Goal: Task Accomplishment & Management: Use online tool/utility

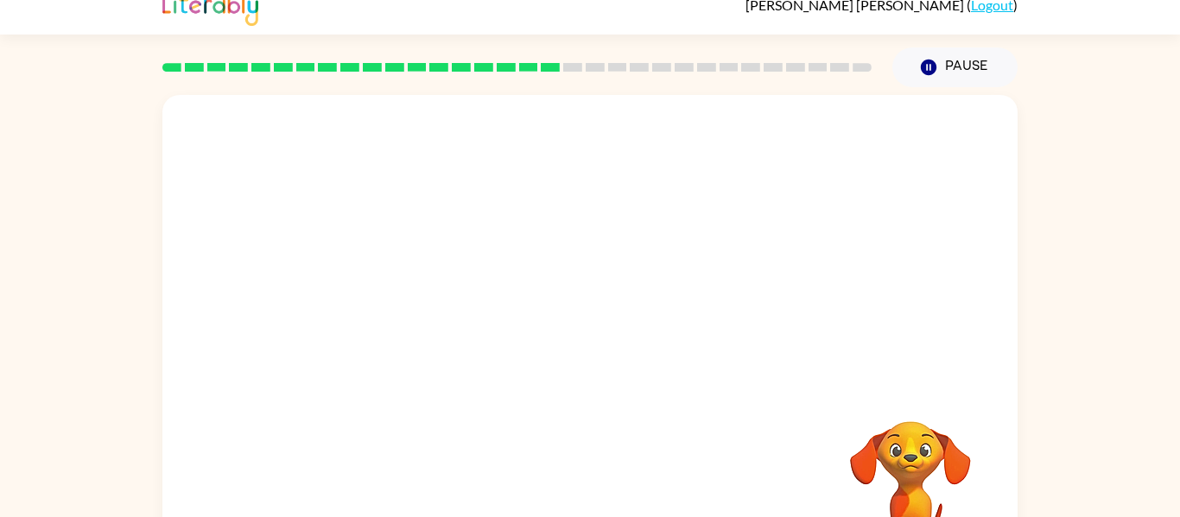
scroll to position [90, 0]
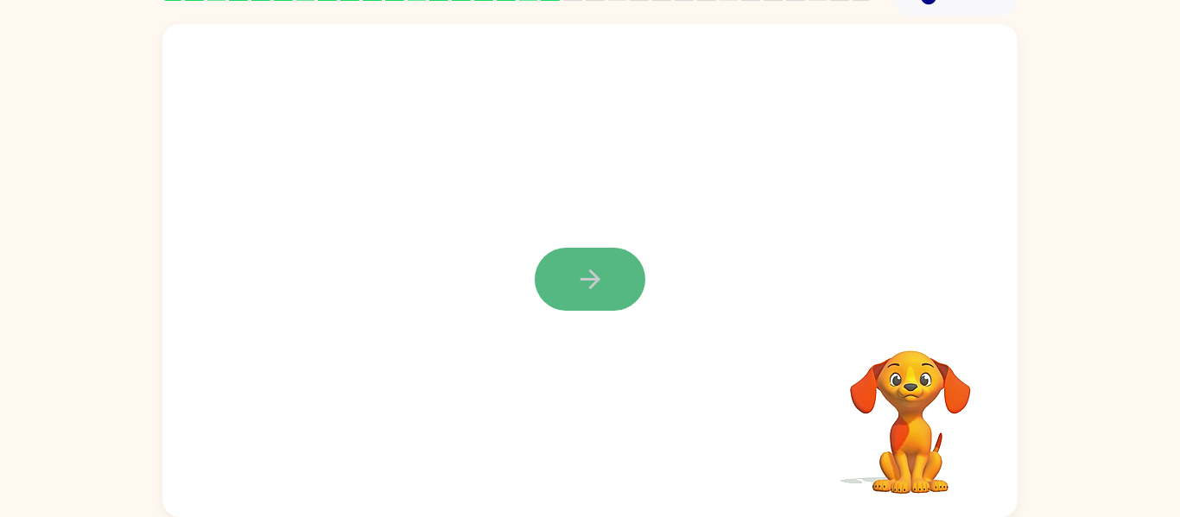
click at [601, 284] on icon "button" at bounding box center [590, 279] width 30 height 30
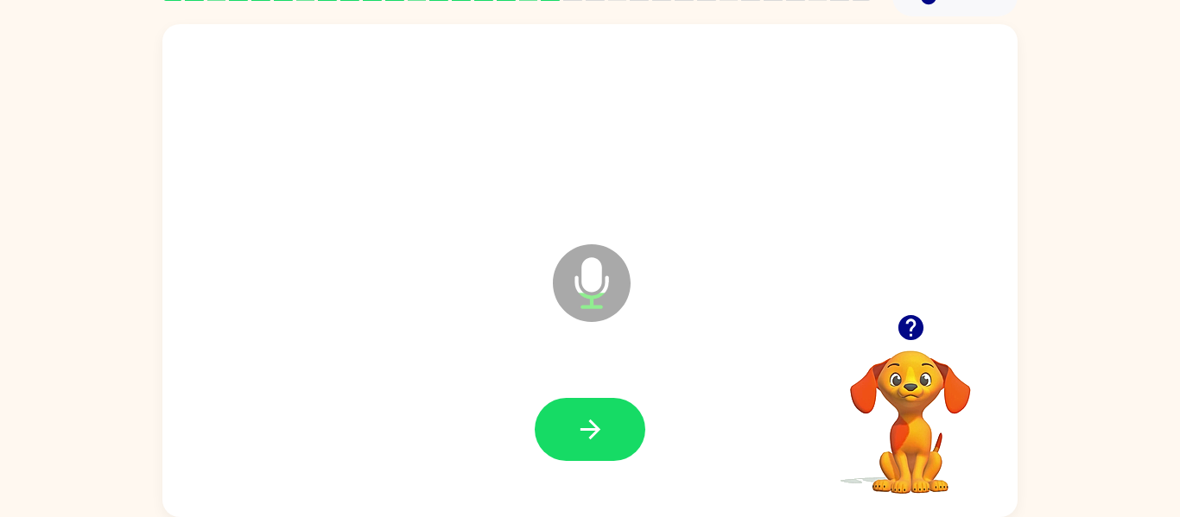
click at [601, 285] on icon at bounding box center [592, 283] width 78 height 78
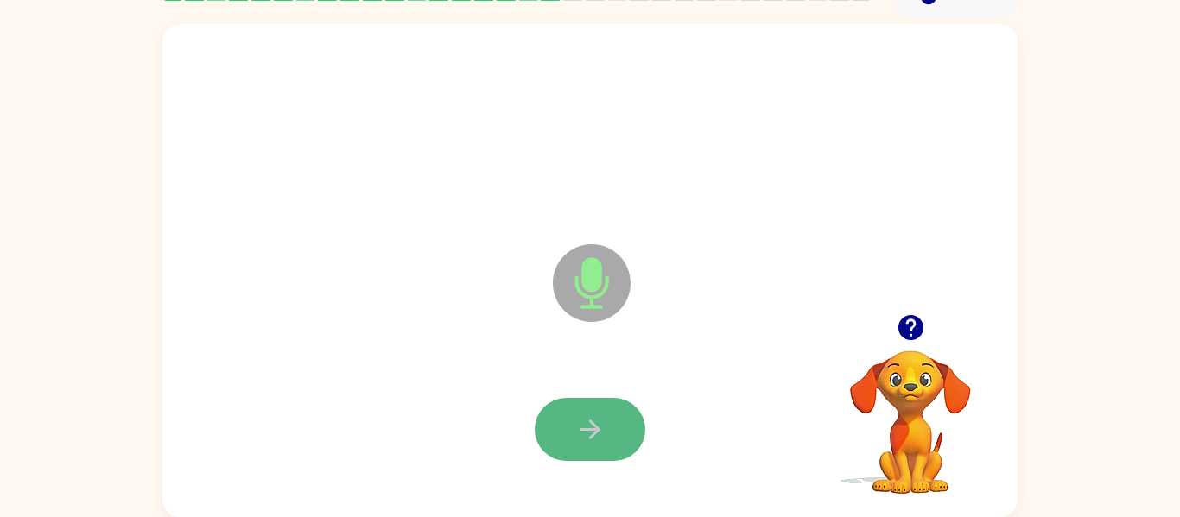
click at [612, 431] on button "button" at bounding box center [590, 429] width 111 height 63
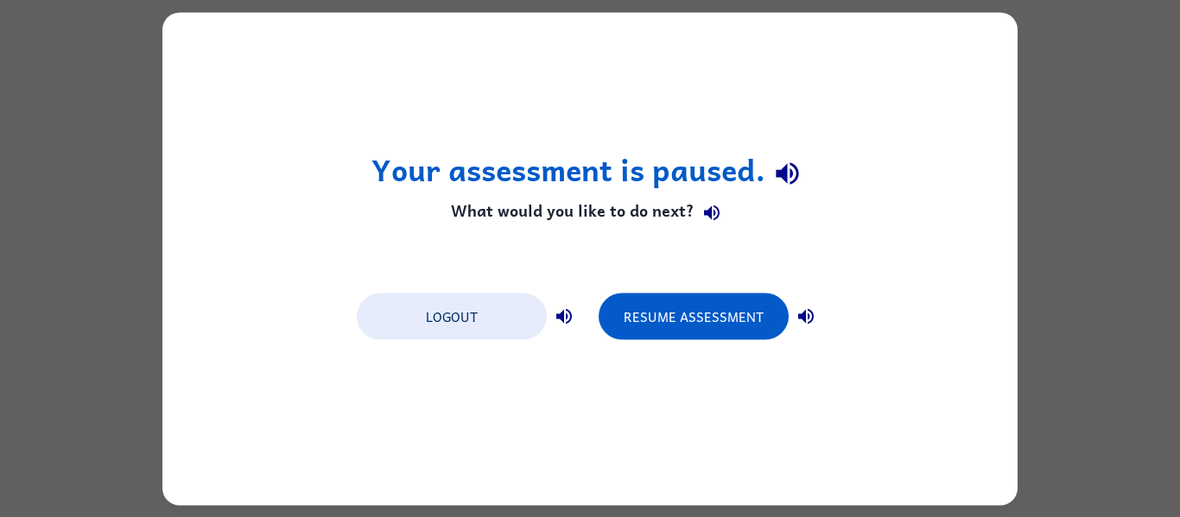
scroll to position [0, 0]
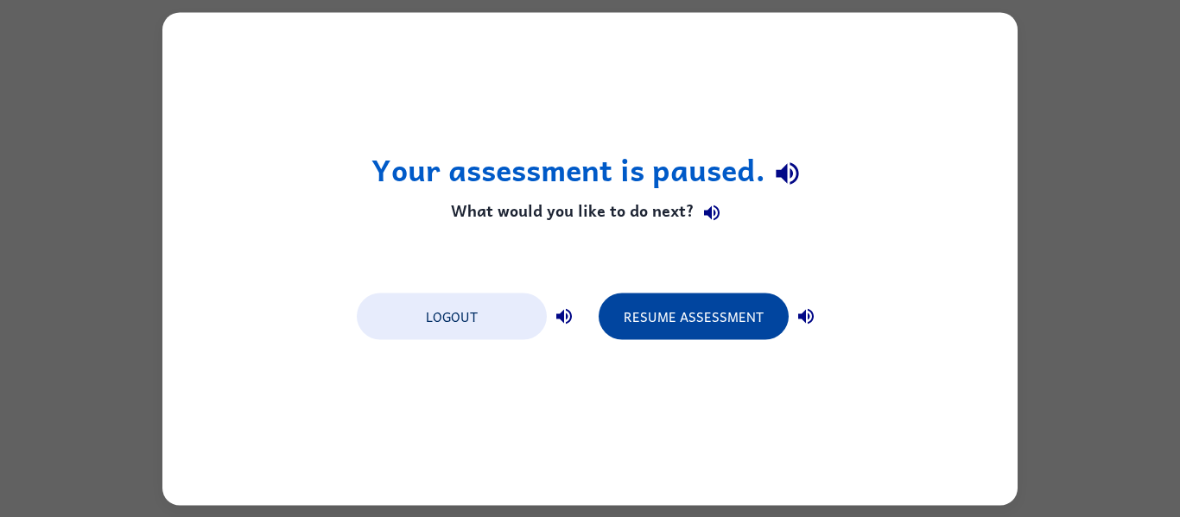
click at [638, 309] on button "Resume Assessment" at bounding box center [694, 316] width 190 height 47
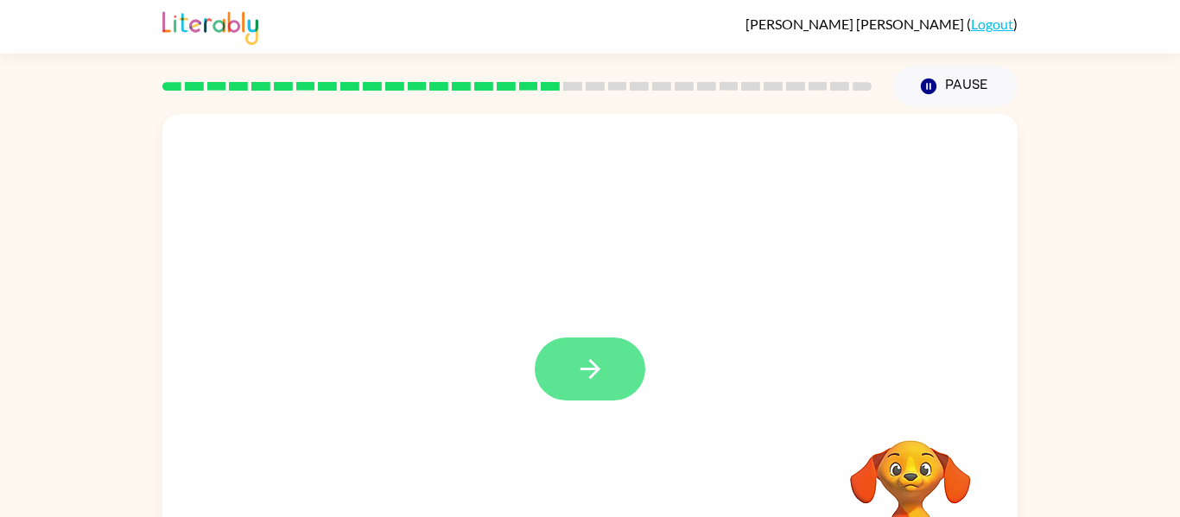
click at [581, 348] on button "button" at bounding box center [590, 369] width 111 height 63
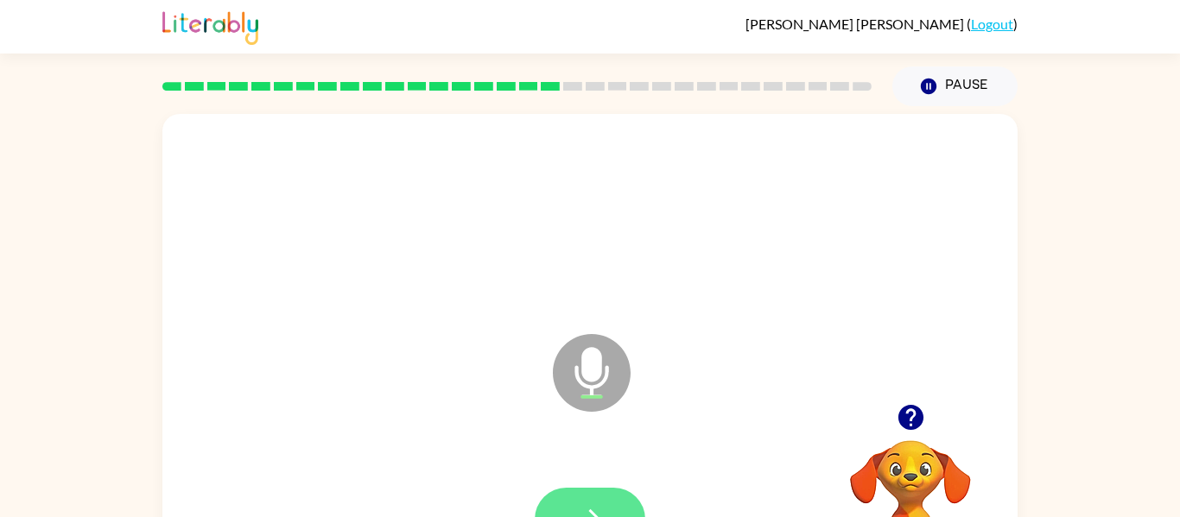
click at [631, 498] on button "button" at bounding box center [590, 519] width 111 height 63
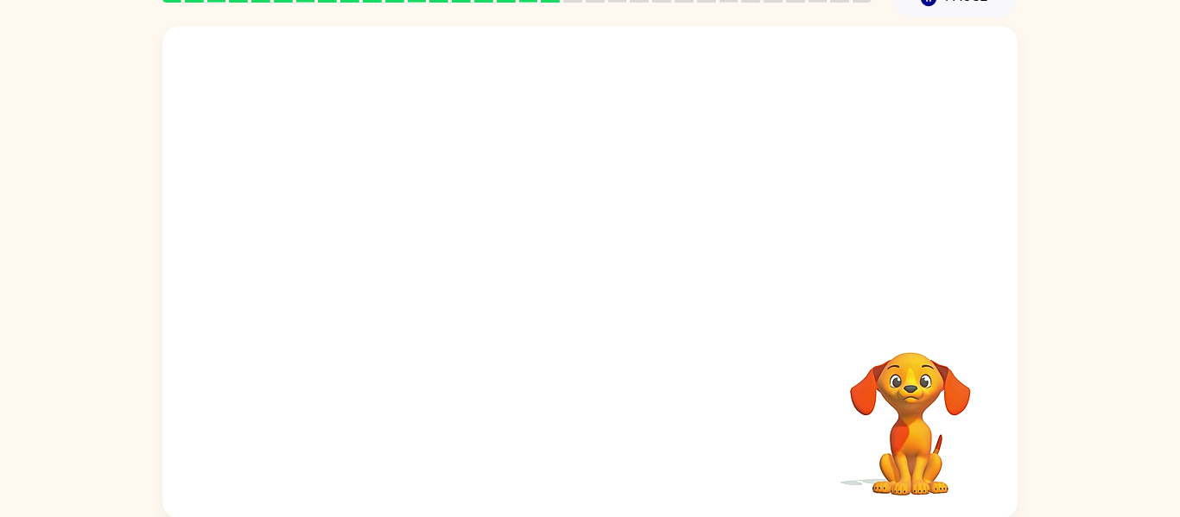
scroll to position [90, 0]
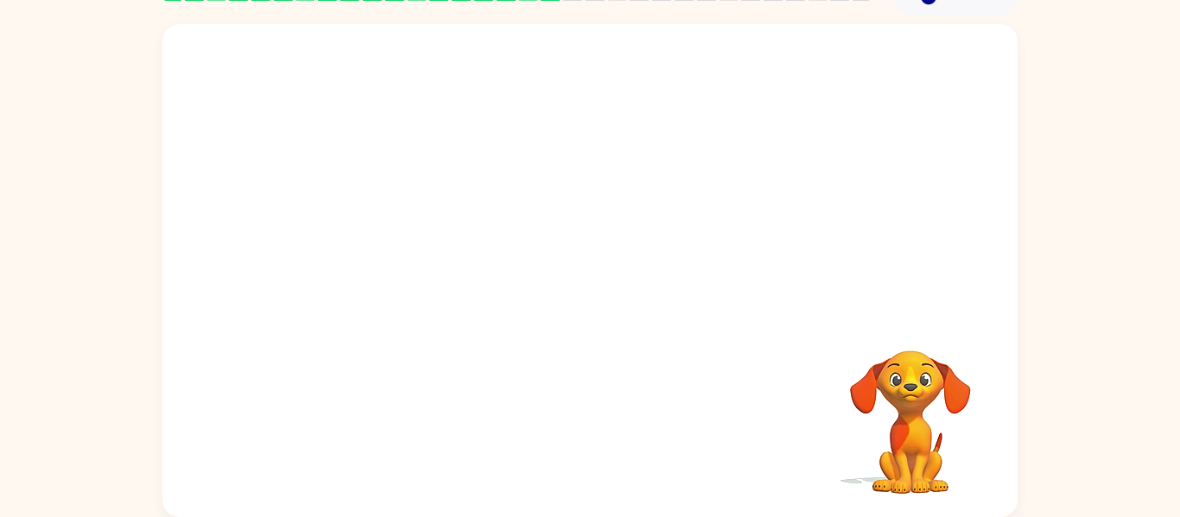
click at [702, 366] on div at bounding box center [590, 430] width 821 height 142
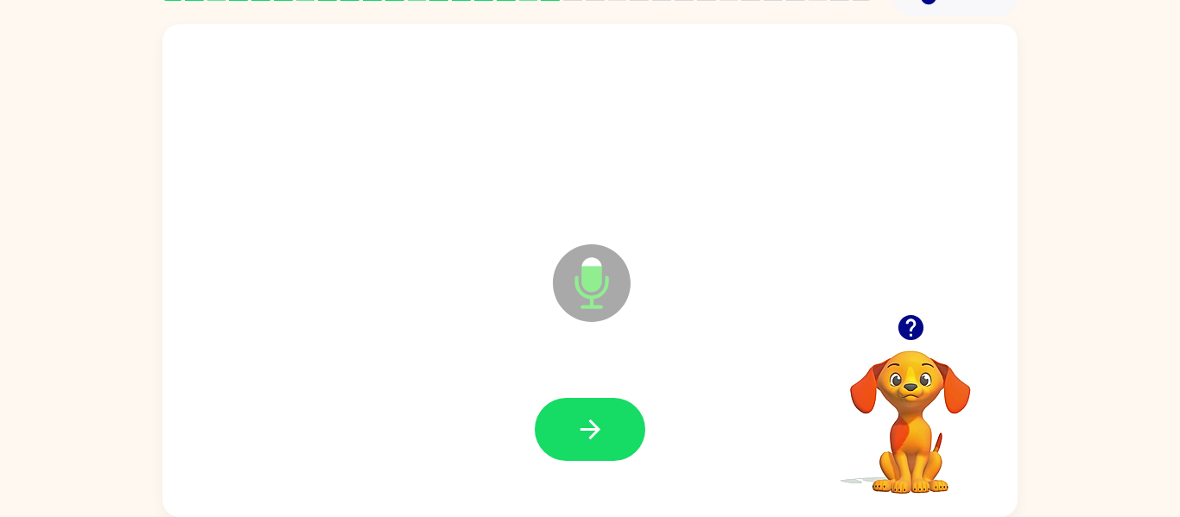
click at [926, 325] on button "button" at bounding box center [911, 328] width 44 height 44
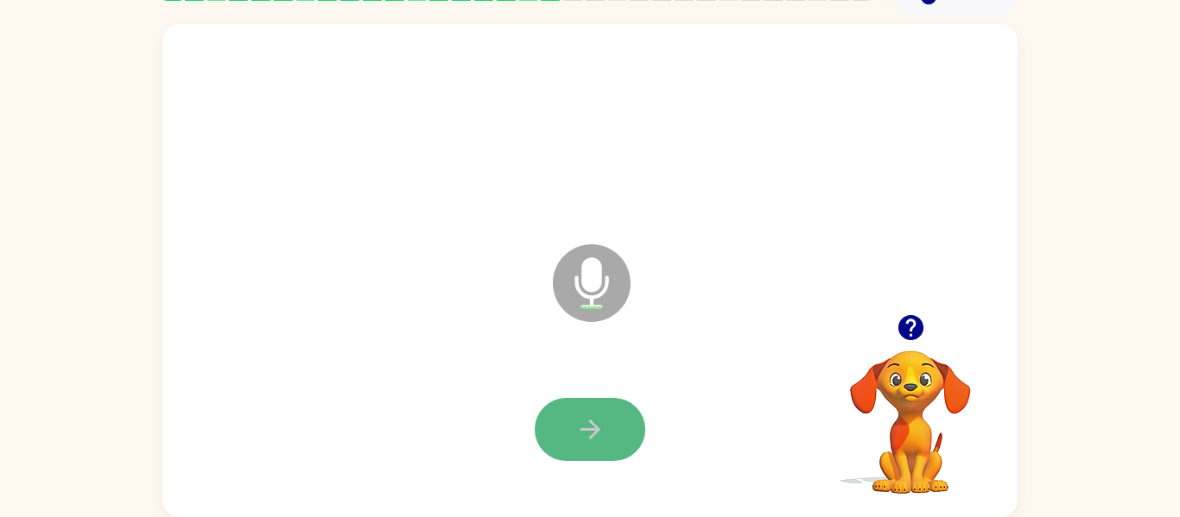
click at [600, 429] on icon "button" at bounding box center [590, 430] width 20 height 20
click at [595, 439] on icon "button" at bounding box center [590, 430] width 30 height 30
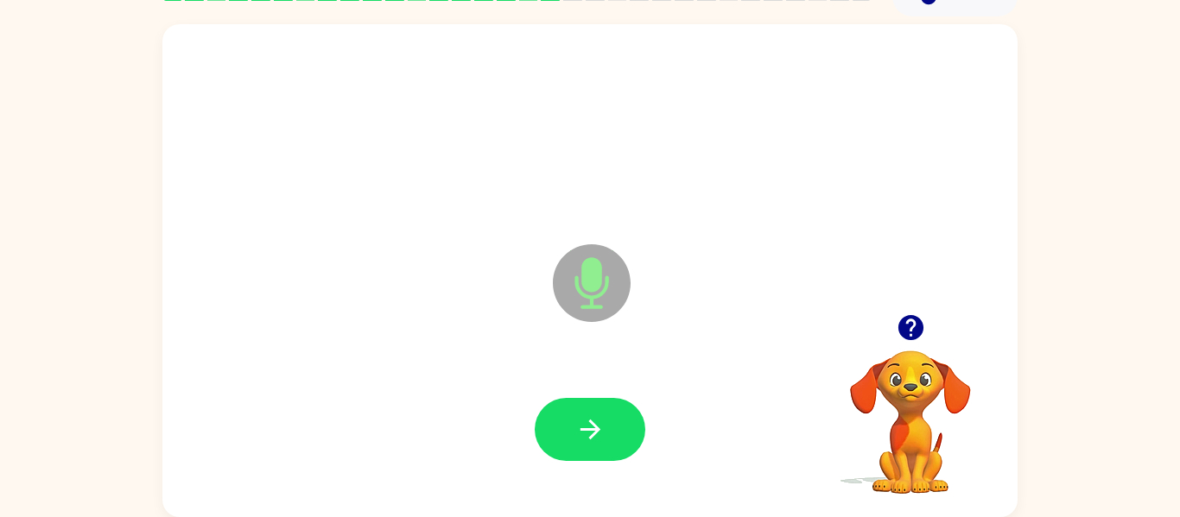
click at [595, 439] on icon "button" at bounding box center [590, 430] width 30 height 30
click at [598, 441] on icon "button" at bounding box center [590, 430] width 30 height 30
click at [598, 442] on icon "button" at bounding box center [590, 430] width 30 height 30
click at [600, 445] on div at bounding box center [590, 429] width 111 height 63
click at [911, 323] on icon "button" at bounding box center [910, 327] width 25 height 25
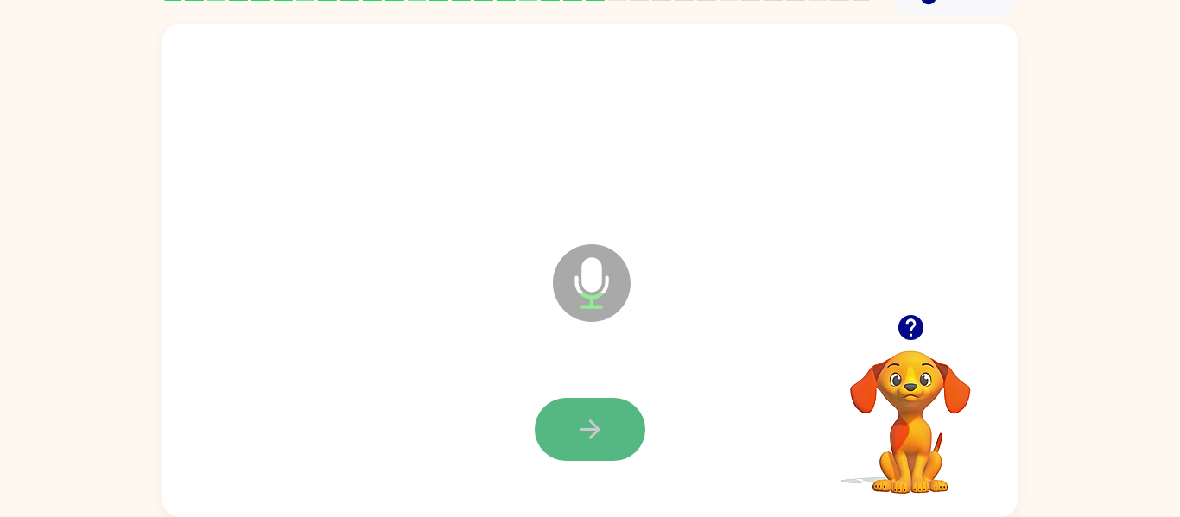
click at [584, 424] on icon "button" at bounding box center [590, 430] width 30 height 30
click at [595, 405] on button "button" at bounding box center [590, 429] width 111 height 63
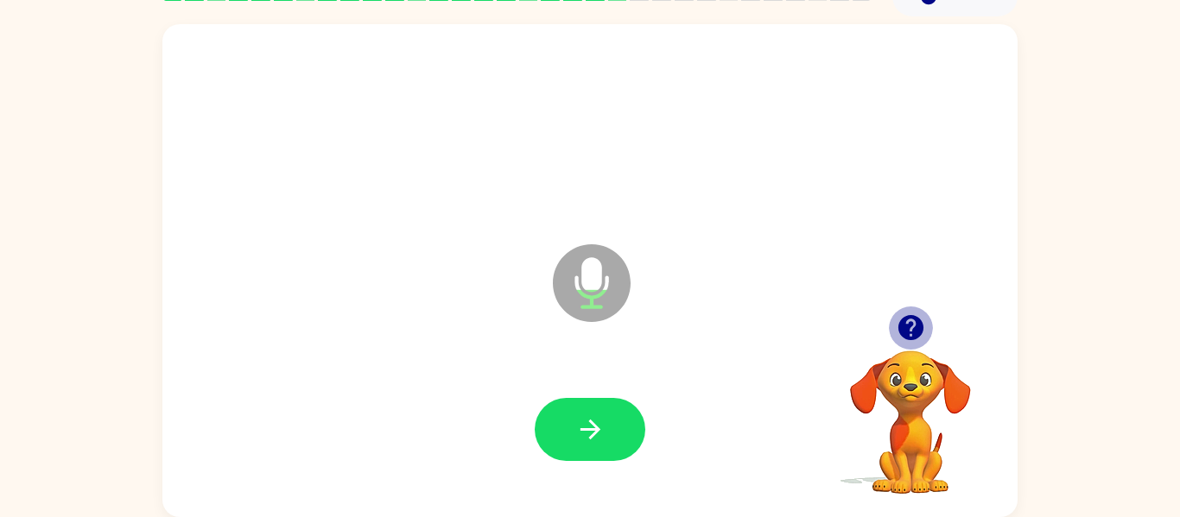
click at [913, 320] on icon "button" at bounding box center [911, 328] width 30 height 30
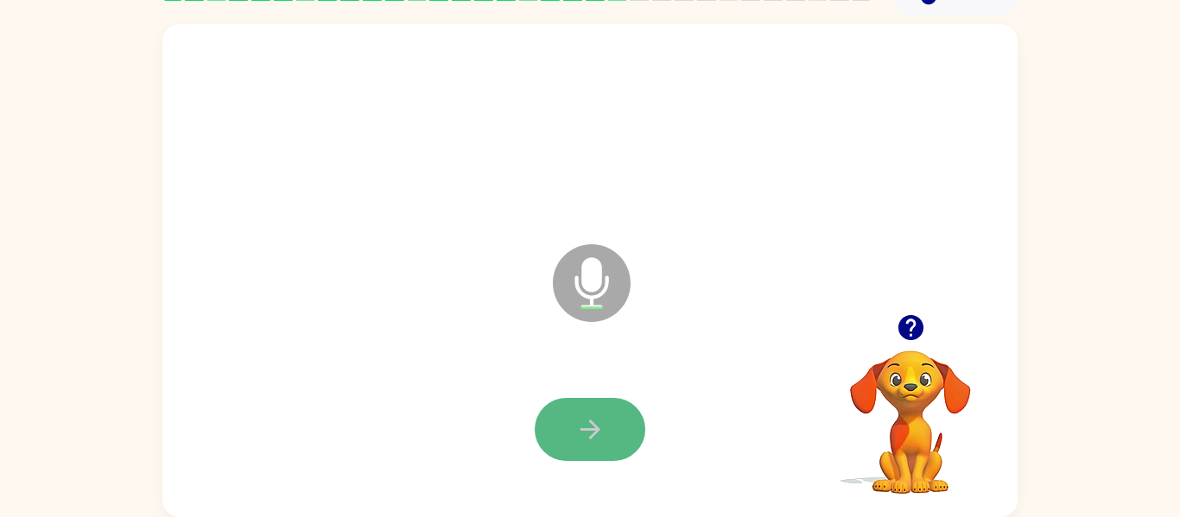
click at [589, 421] on icon "button" at bounding box center [590, 430] width 20 height 20
click at [590, 420] on icon "button" at bounding box center [590, 430] width 20 height 20
click at [586, 426] on icon "button" at bounding box center [590, 430] width 30 height 30
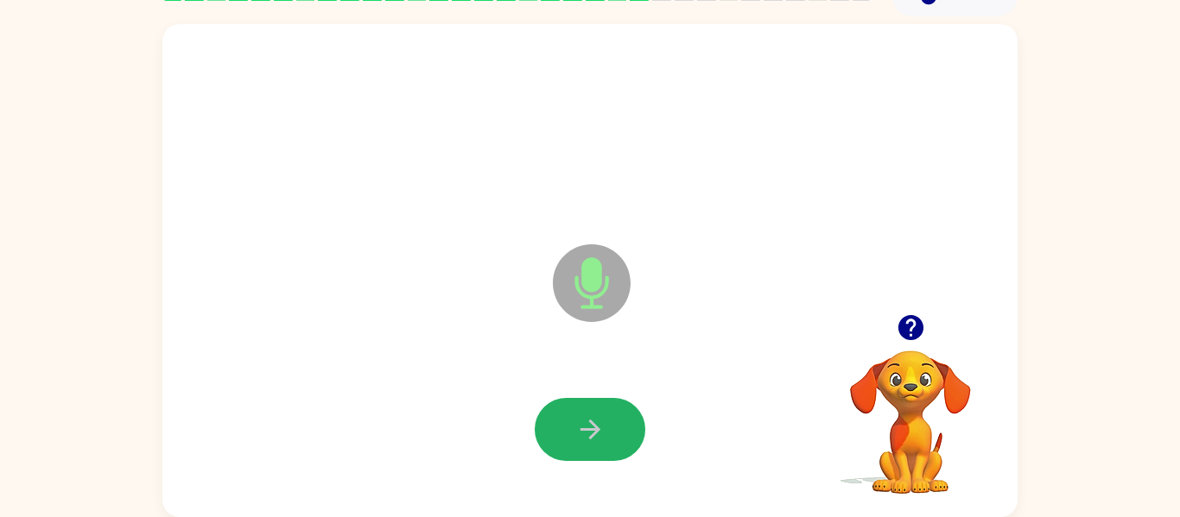
click at [586, 426] on icon "button" at bounding box center [590, 430] width 30 height 30
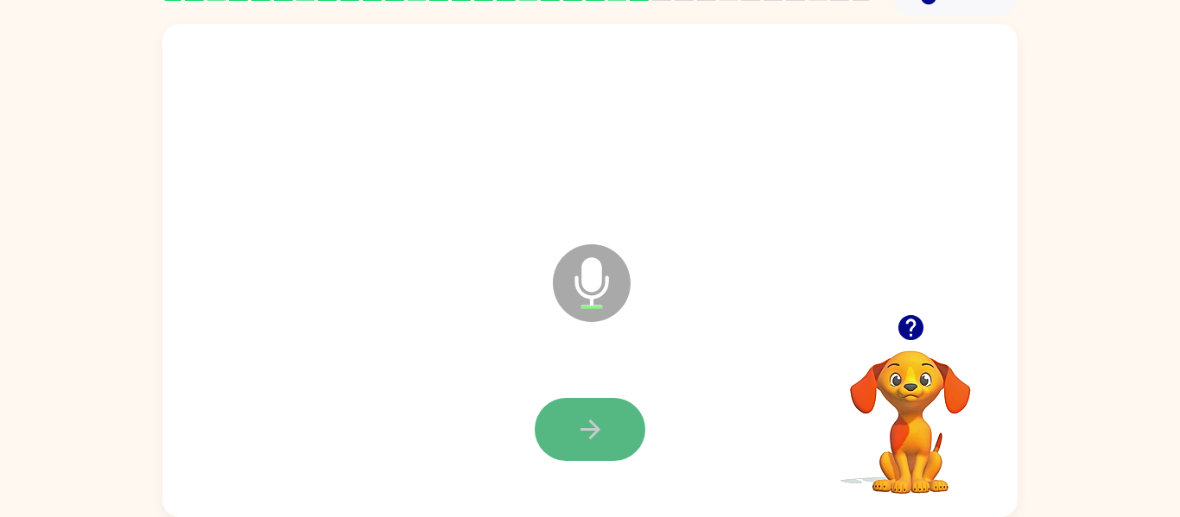
click at [598, 417] on icon "button" at bounding box center [590, 430] width 30 height 30
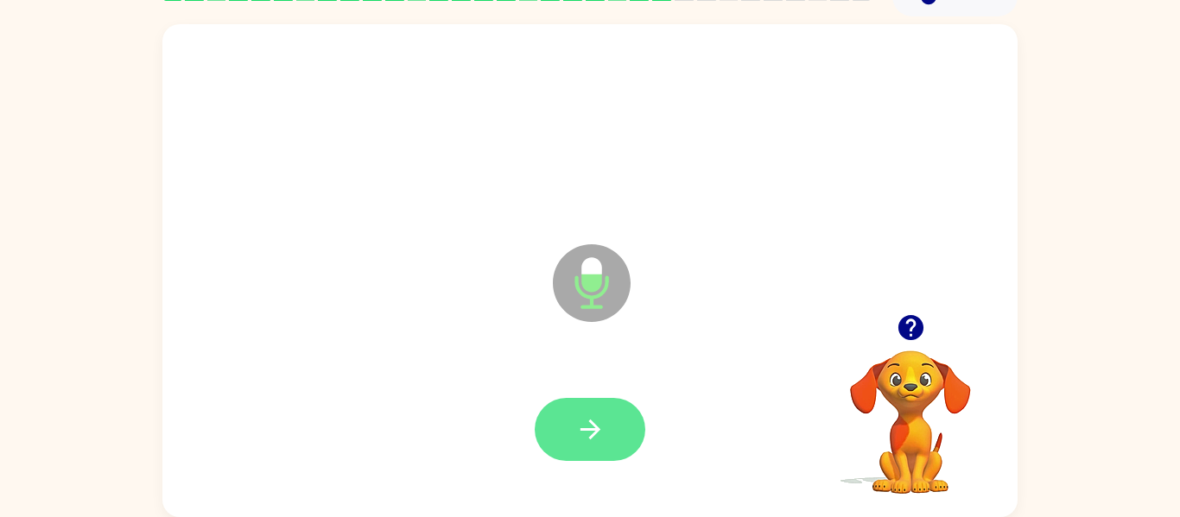
click at [599, 418] on icon "button" at bounding box center [590, 430] width 30 height 30
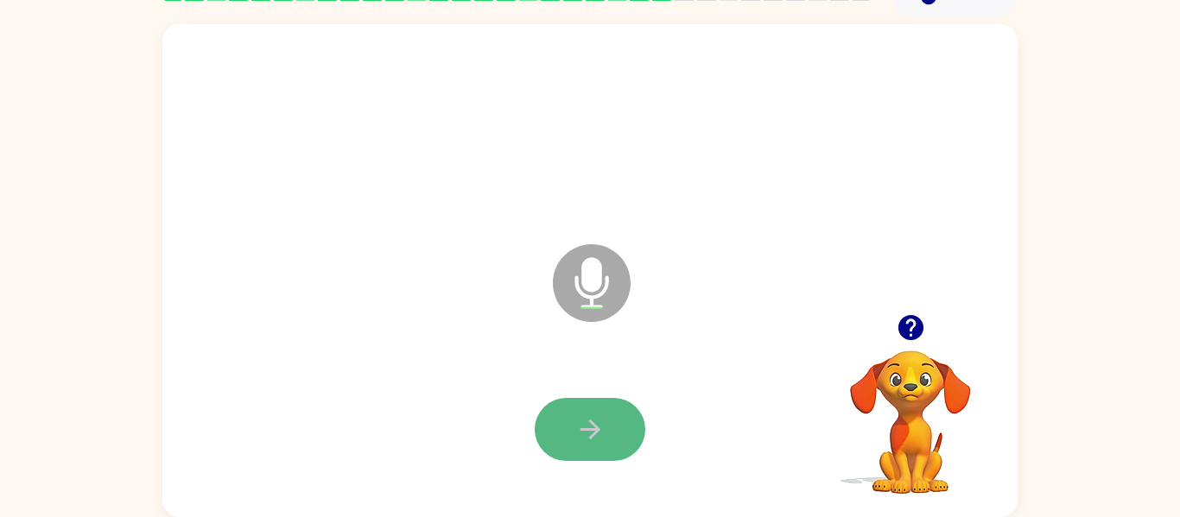
click at [598, 428] on icon "button" at bounding box center [590, 430] width 20 height 20
click at [593, 445] on button "button" at bounding box center [590, 429] width 111 height 63
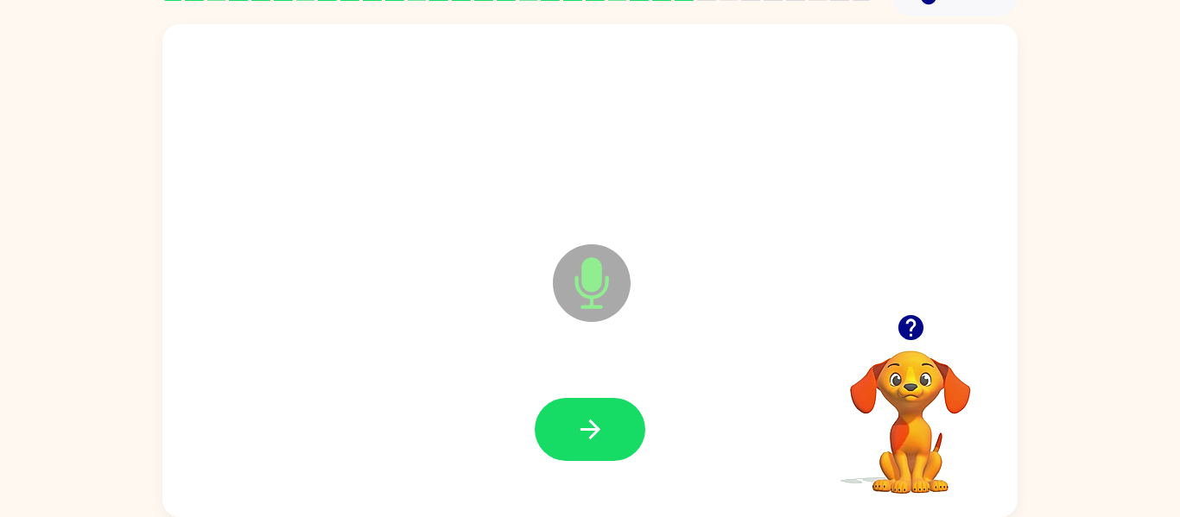
click at [593, 445] on button "button" at bounding box center [590, 429] width 111 height 63
click at [595, 454] on button "button" at bounding box center [590, 429] width 111 height 63
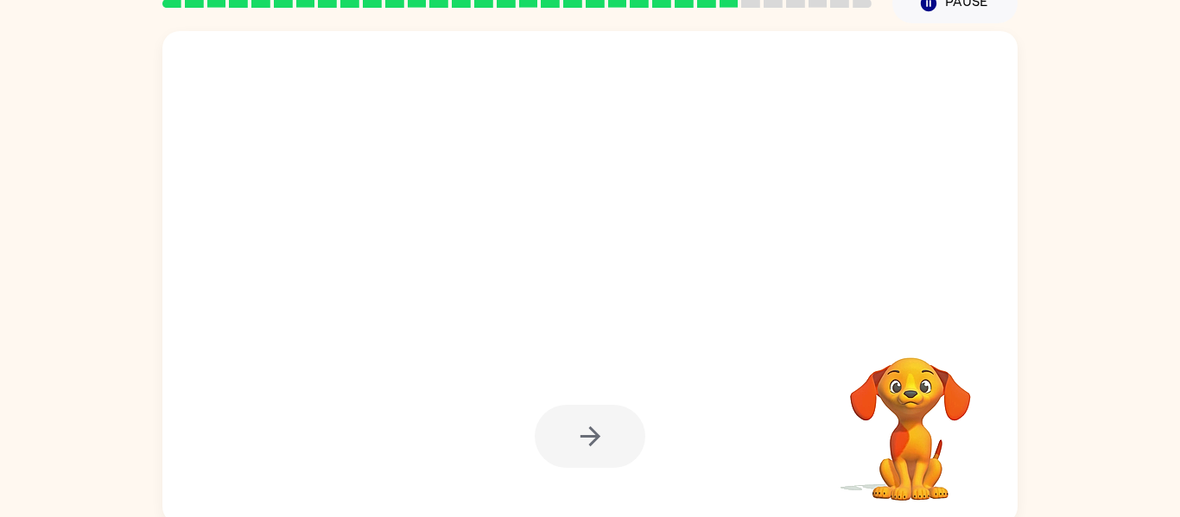
scroll to position [71, 0]
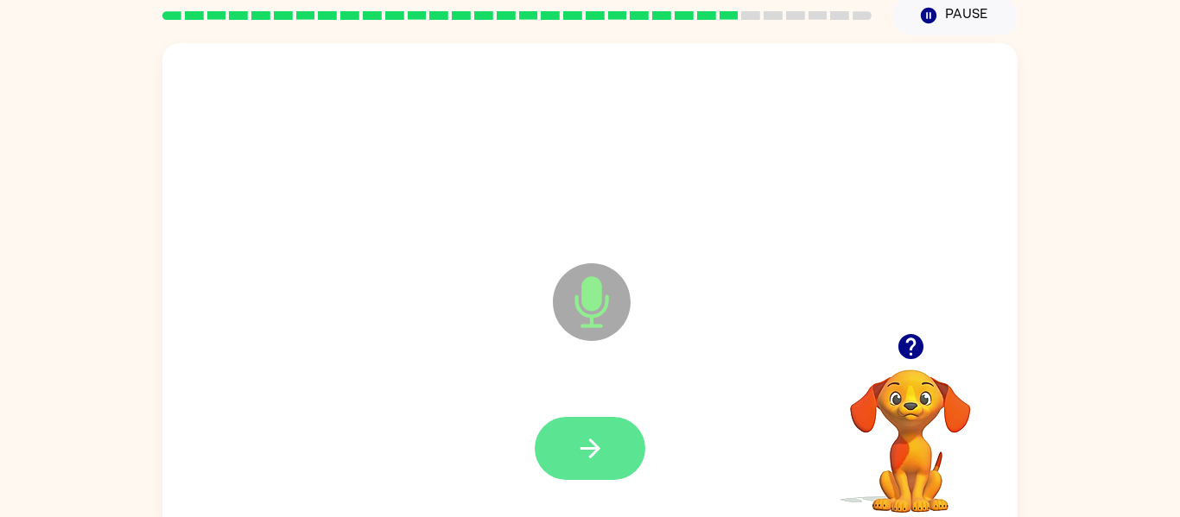
click at [593, 455] on icon "button" at bounding box center [590, 449] width 20 height 20
click at [591, 428] on button "button" at bounding box center [590, 448] width 111 height 63
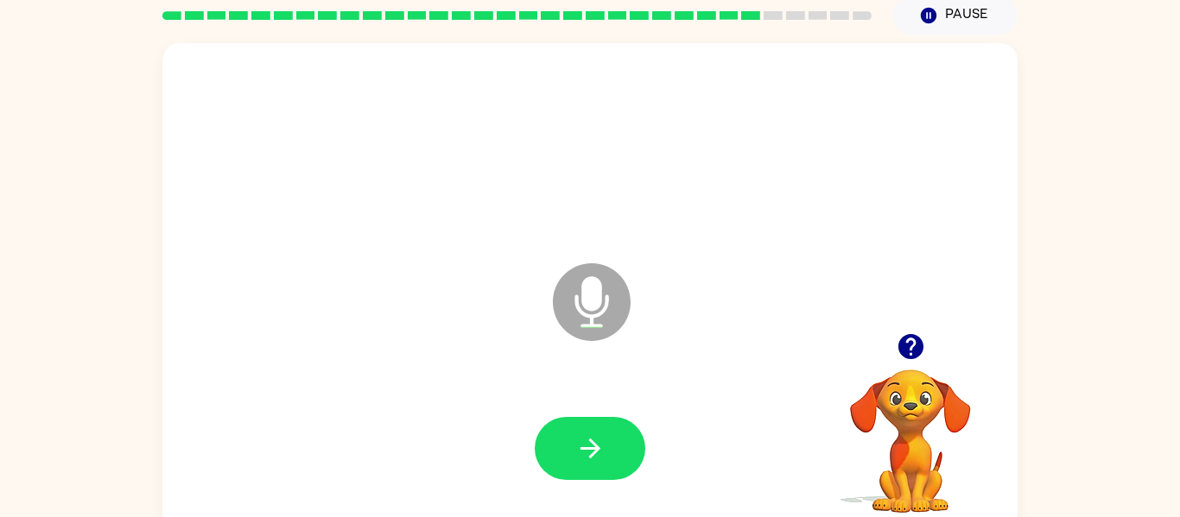
click at [591, 428] on button "button" at bounding box center [590, 448] width 111 height 63
click at [592, 431] on button "button" at bounding box center [590, 448] width 111 height 63
click at [593, 431] on button "button" at bounding box center [590, 448] width 111 height 63
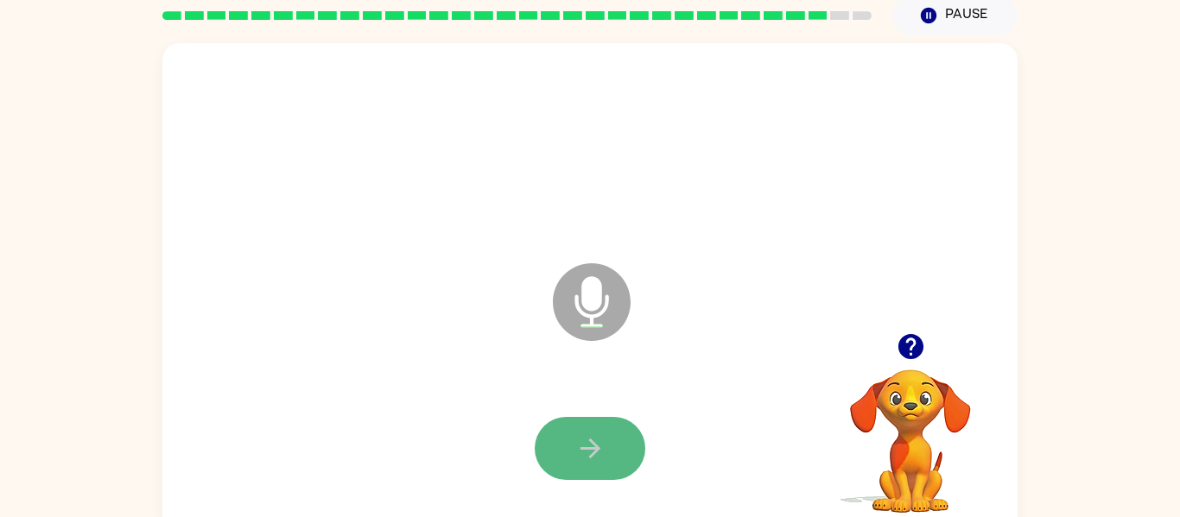
click at [575, 434] on icon "button" at bounding box center [590, 449] width 30 height 30
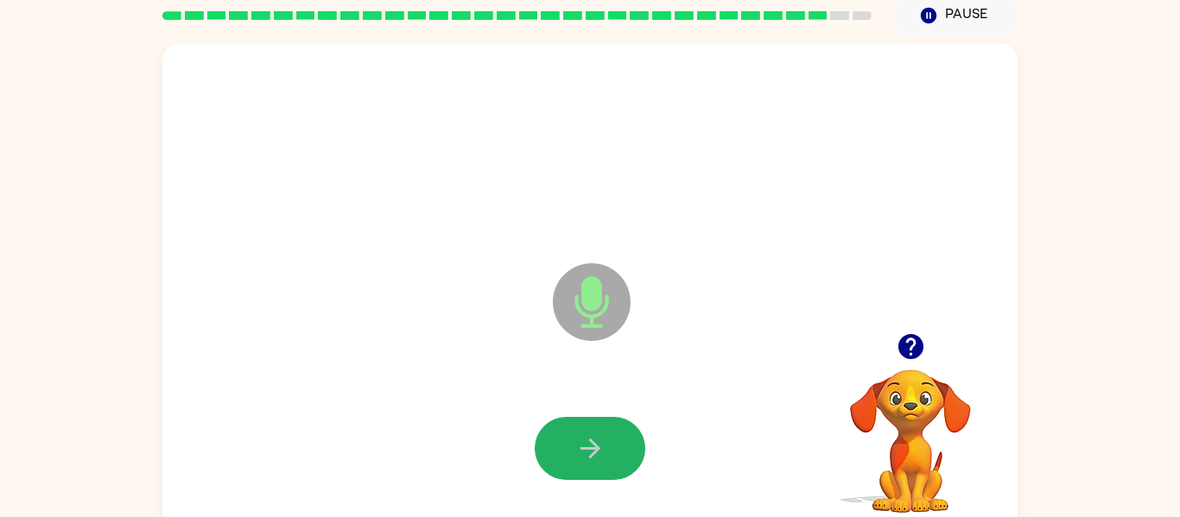
click at [575, 434] on icon "button" at bounding box center [590, 449] width 30 height 30
click at [586, 453] on icon "button" at bounding box center [590, 449] width 30 height 30
click at [587, 456] on icon "button" at bounding box center [590, 449] width 30 height 30
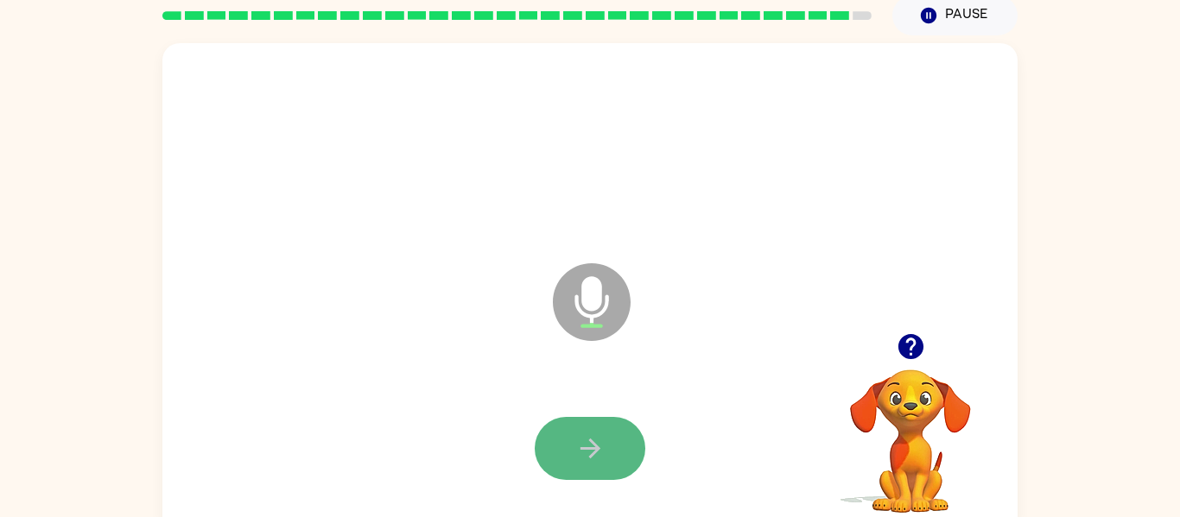
click at [587, 458] on icon "button" at bounding box center [590, 449] width 30 height 30
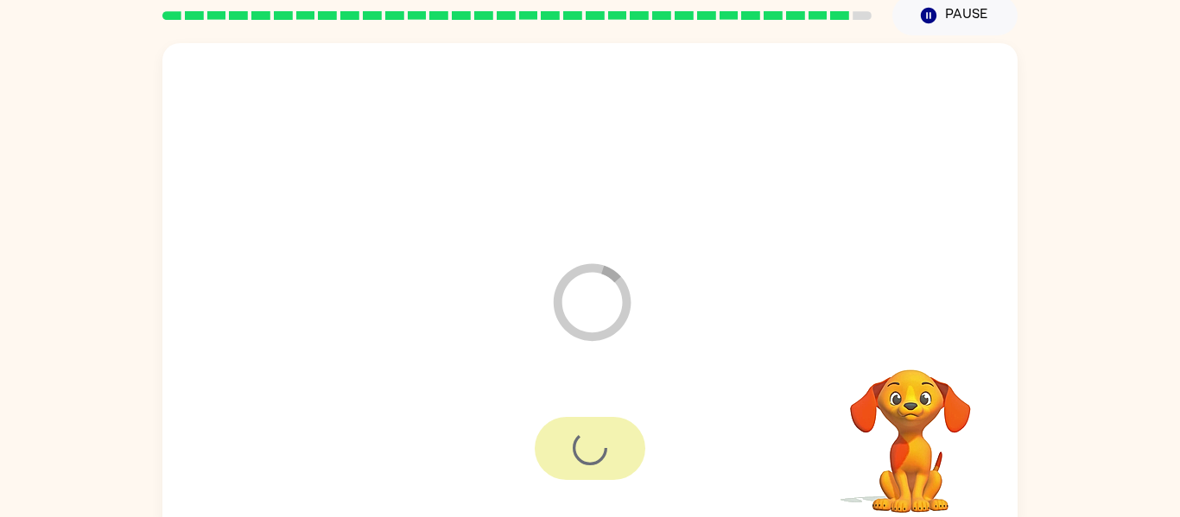
scroll to position [55, 0]
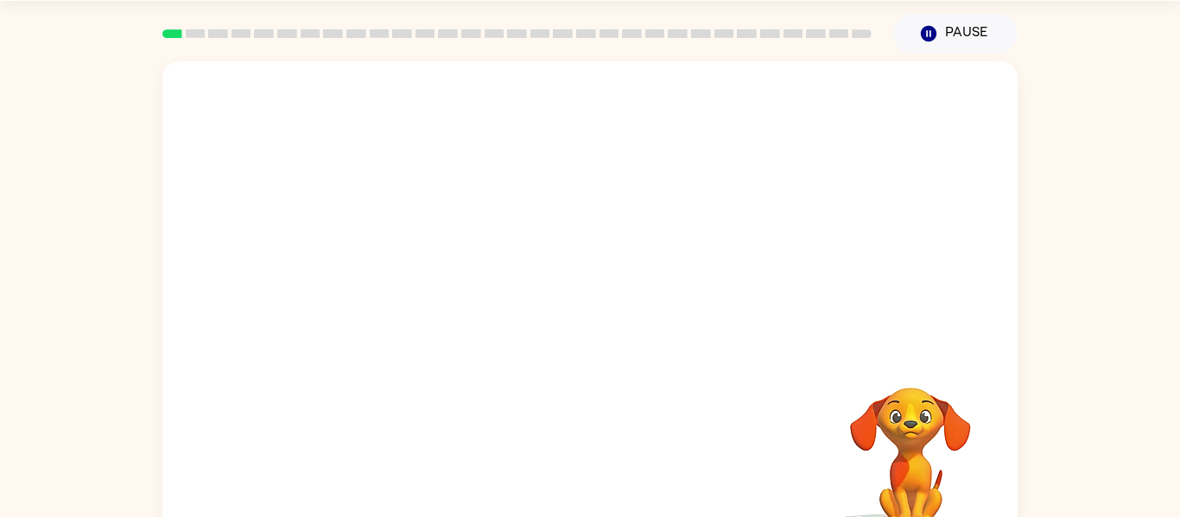
scroll to position [90, 0]
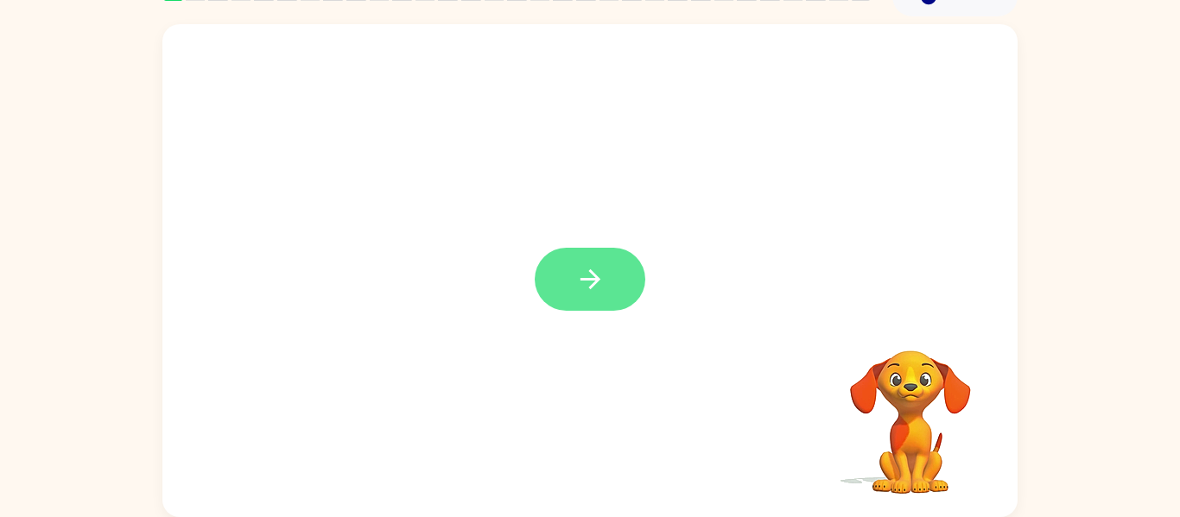
click at [604, 288] on icon "button" at bounding box center [590, 279] width 30 height 30
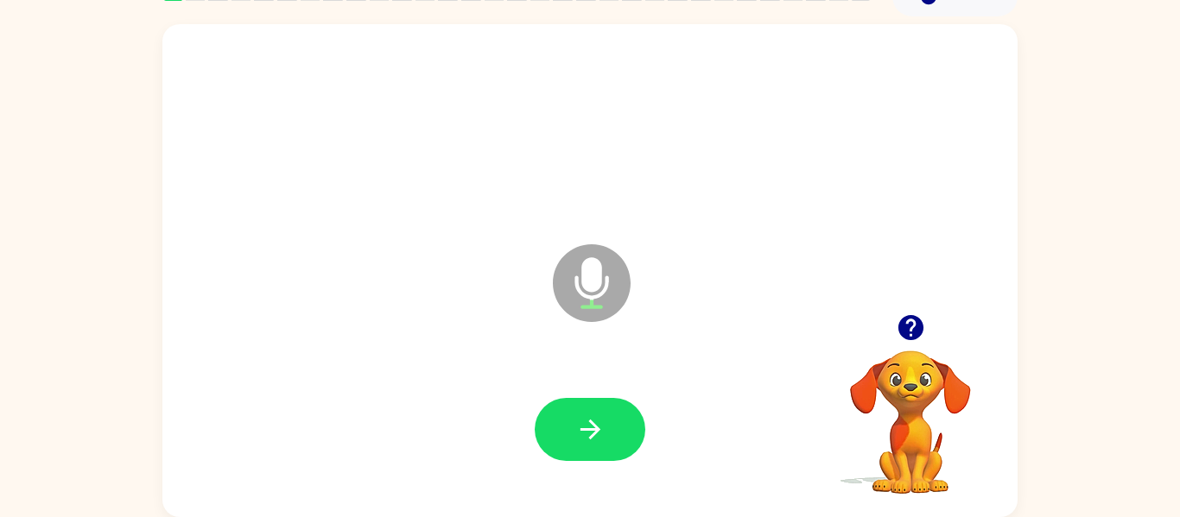
click at [604, 288] on icon "Microphone The Microphone is here when it is your turn to talk" at bounding box center [678, 305] width 259 height 130
click at [605, 288] on icon "Microphone The Microphone is here when it is your turn to talk" at bounding box center [678, 305] width 259 height 130
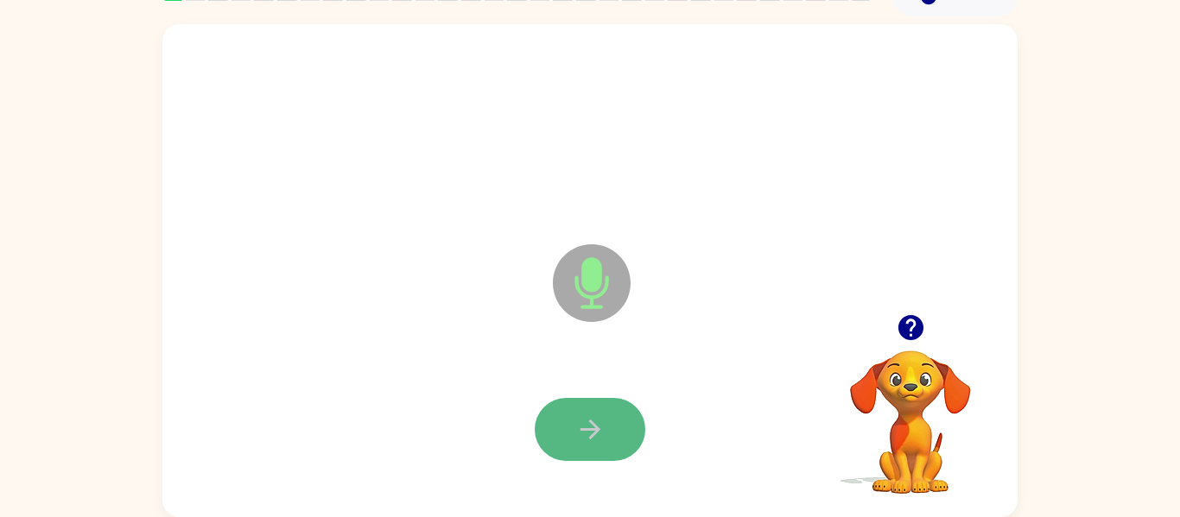
click at [599, 447] on button "button" at bounding box center [590, 429] width 111 height 63
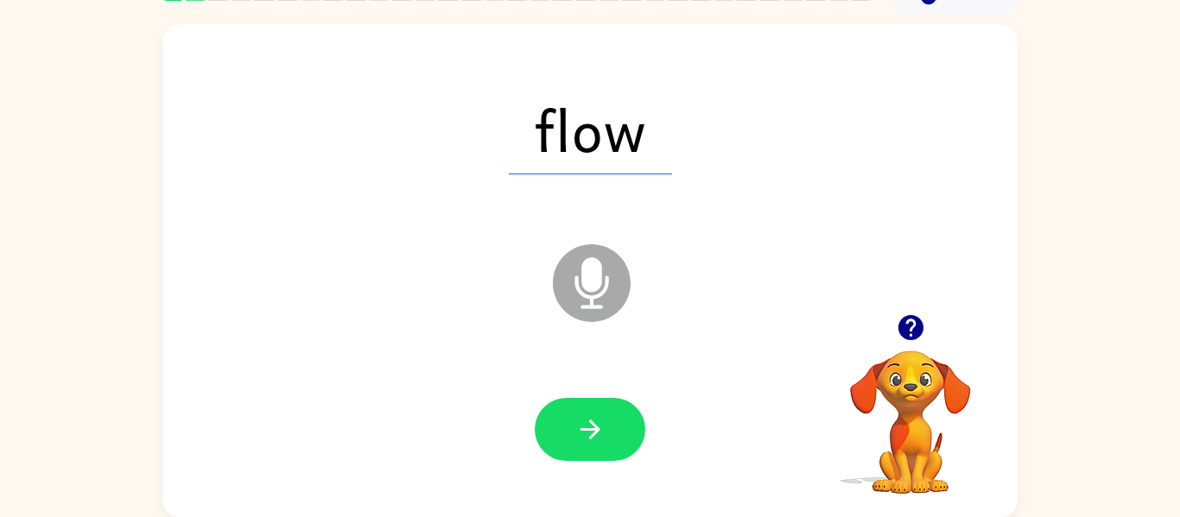
click at [617, 466] on div at bounding box center [590, 430] width 821 height 142
click at [577, 434] on icon "button" at bounding box center [590, 430] width 30 height 30
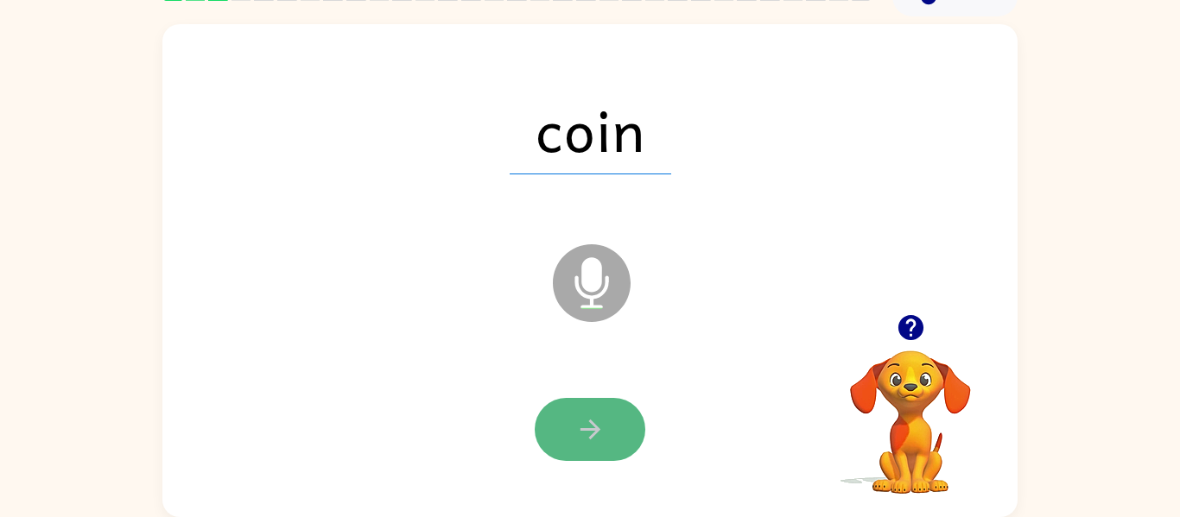
click at [619, 422] on button "button" at bounding box center [590, 429] width 111 height 63
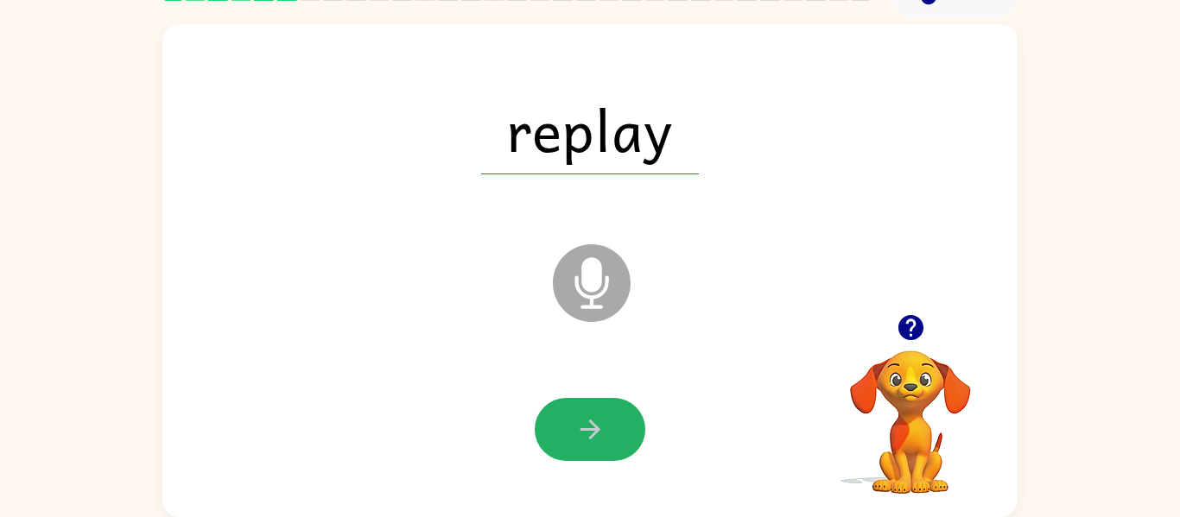
click at [581, 435] on icon "button" at bounding box center [590, 430] width 30 height 30
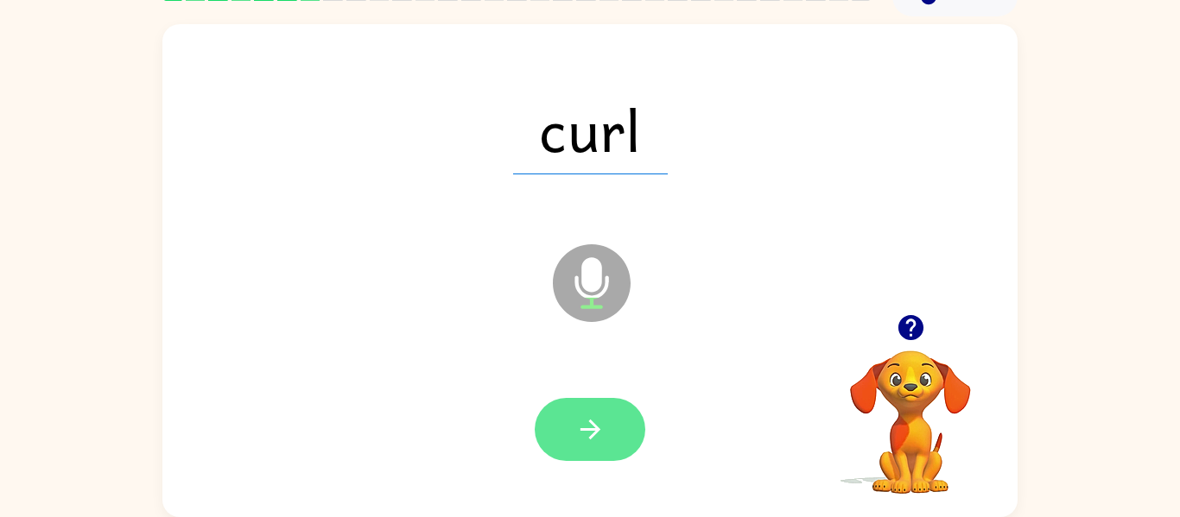
click at [578, 444] on icon "button" at bounding box center [590, 430] width 30 height 30
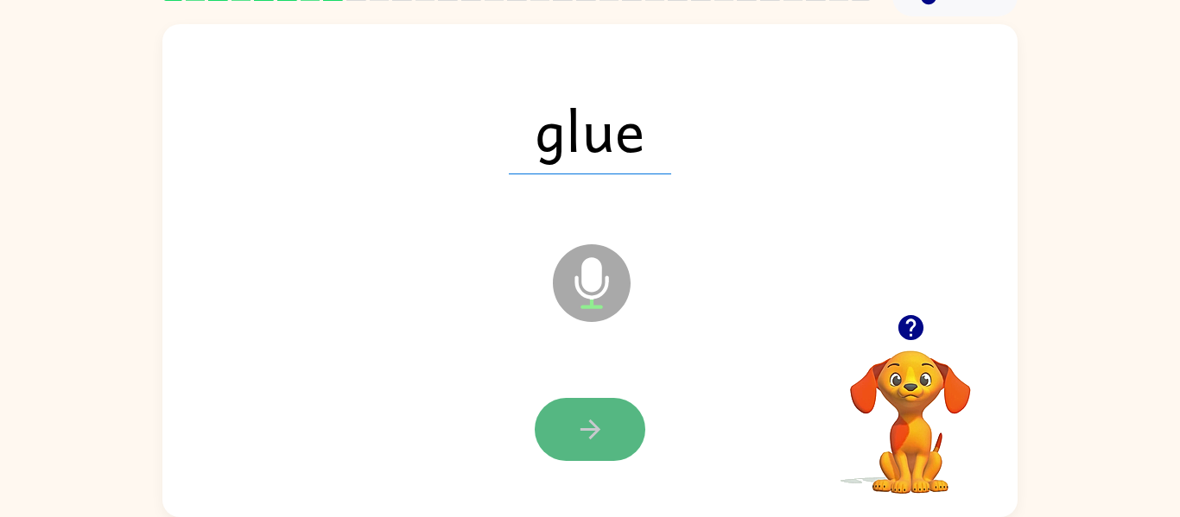
click at [617, 455] on button "button" at bounding box center [590, 429] width 111 height 63
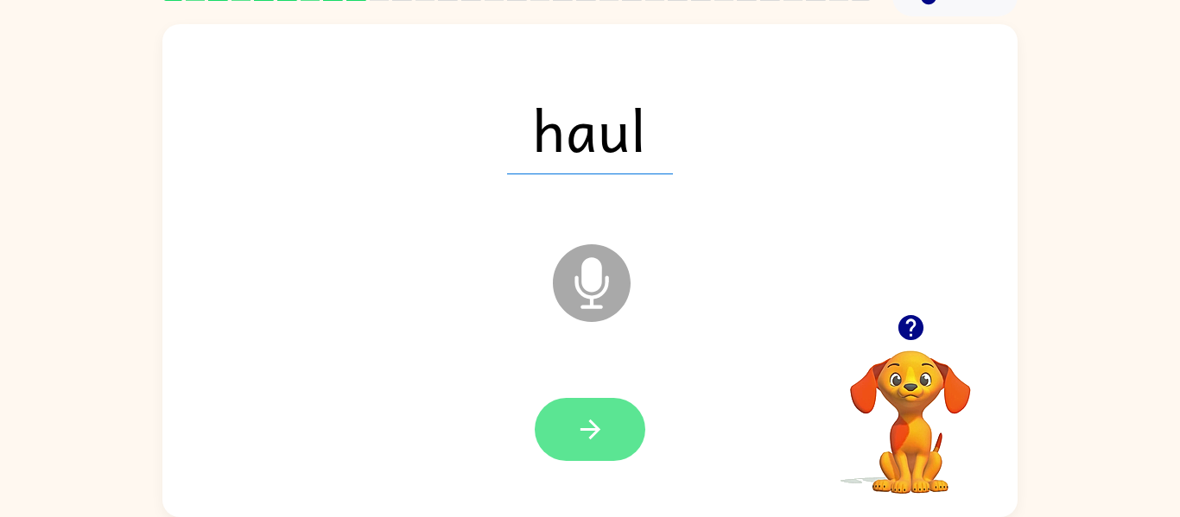
click at [582, 434] on icon "button" at bounding box center [590, 430] width 30 height 30
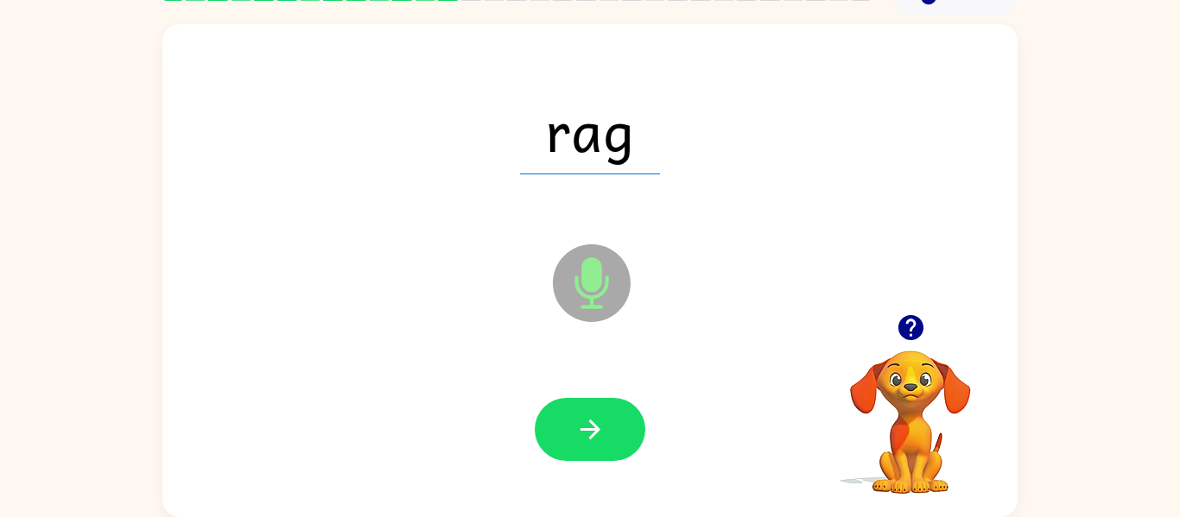
click at [581, 177] on div "rag" at bounding box center [590, 130] width 821 height 142
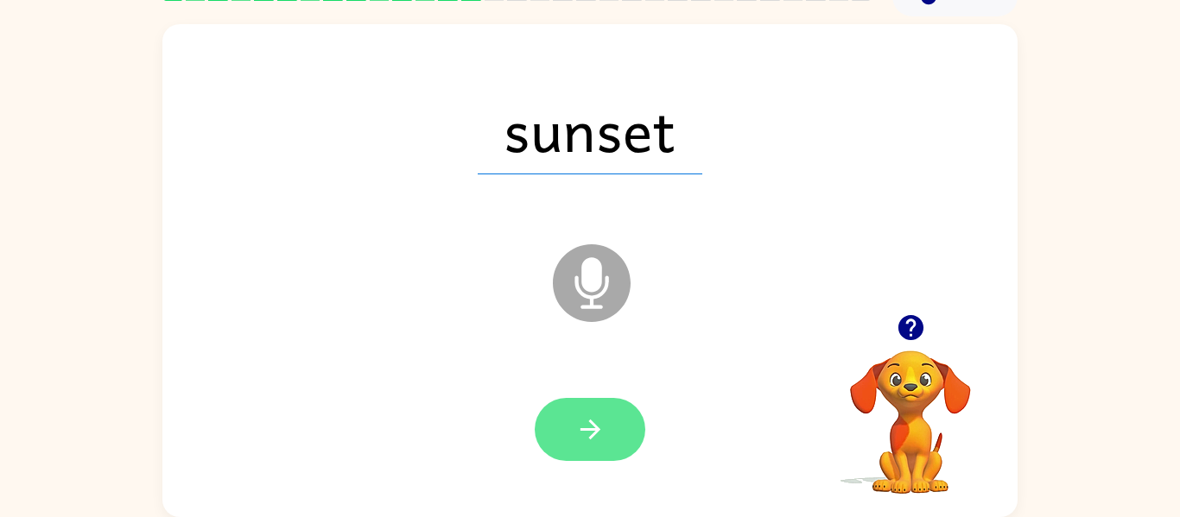
click at [573, 430] on button "button" at bounding box center [590, 429] width 111 height 63
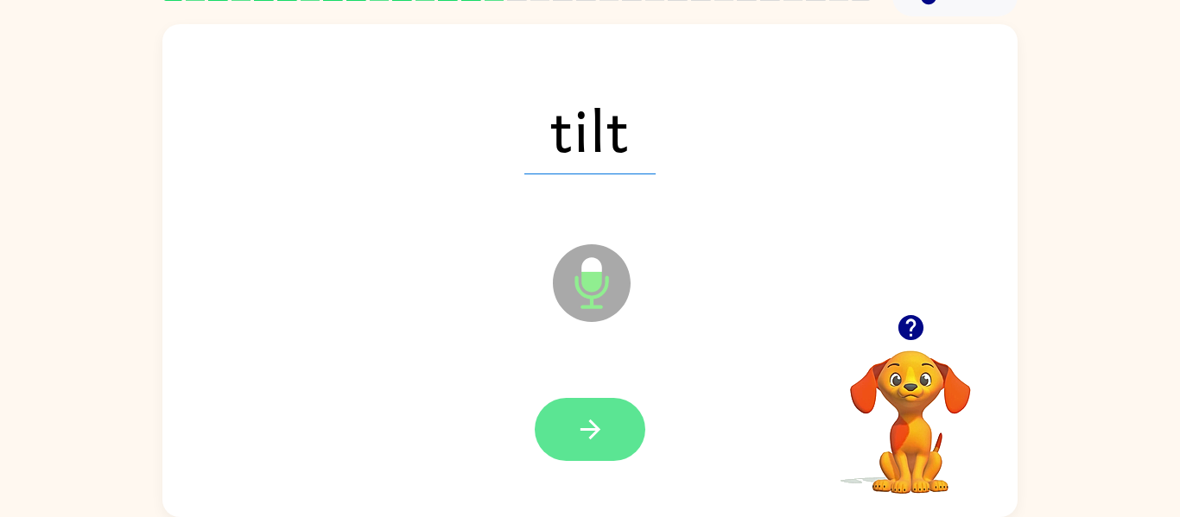
click at [573, 426] on button "button" at bounding box center [590, 429] width 111 height 63
click at [561, 427] on button "button" at bounding box center [590, 429] width 111 height 63
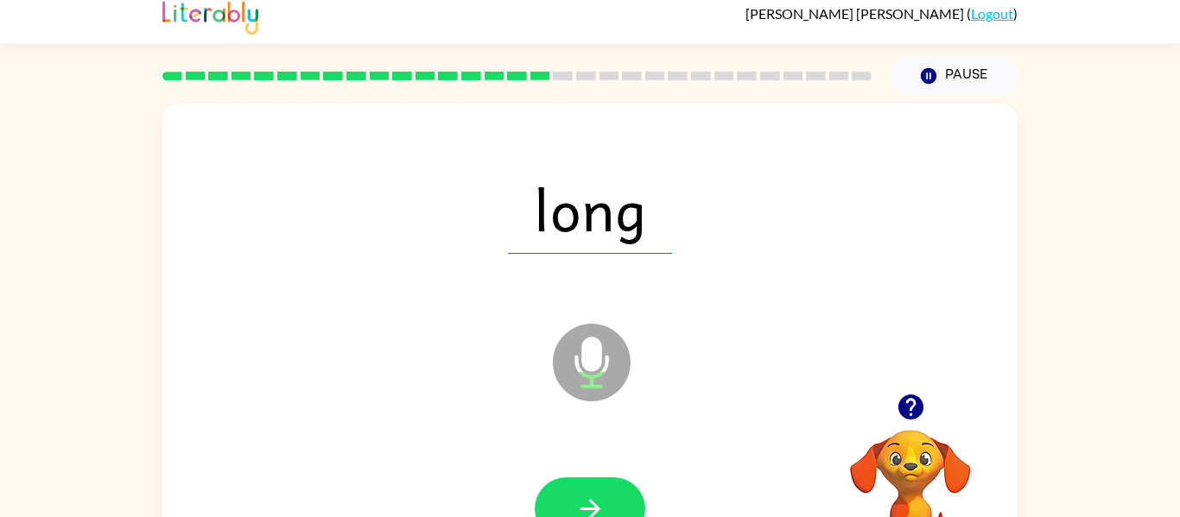
scroll to position [9, 0]
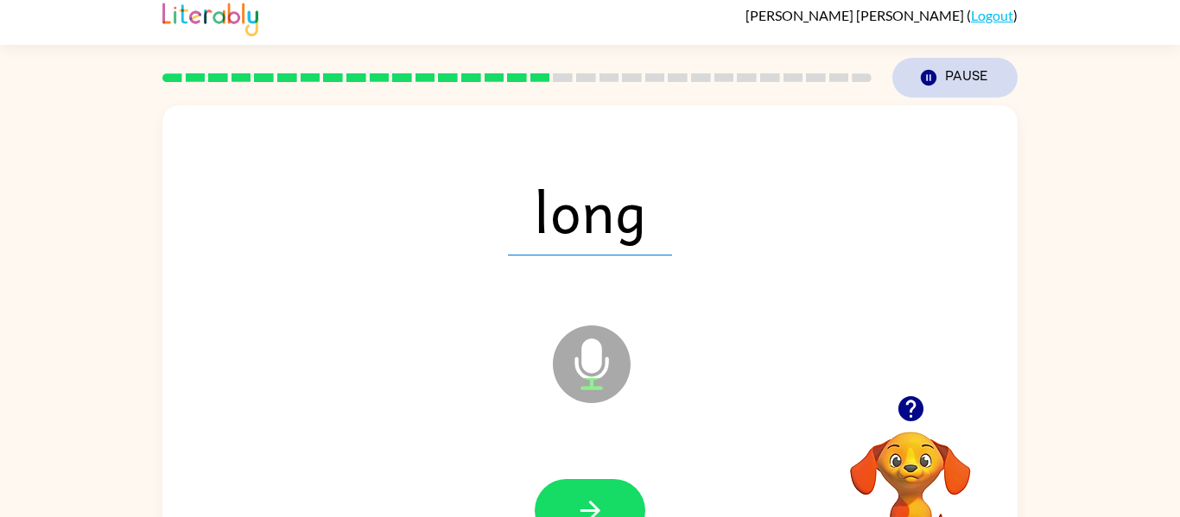
click at [958, 67] on button "Pause Pause" at bounding box center [954, 78] width 125 height 40
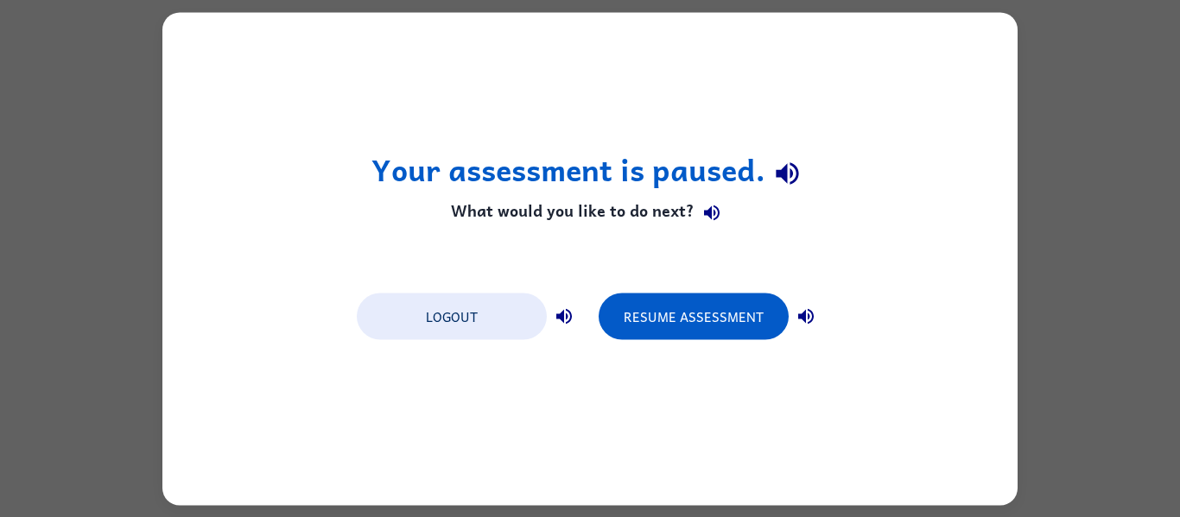
scroll to position [0, 0]
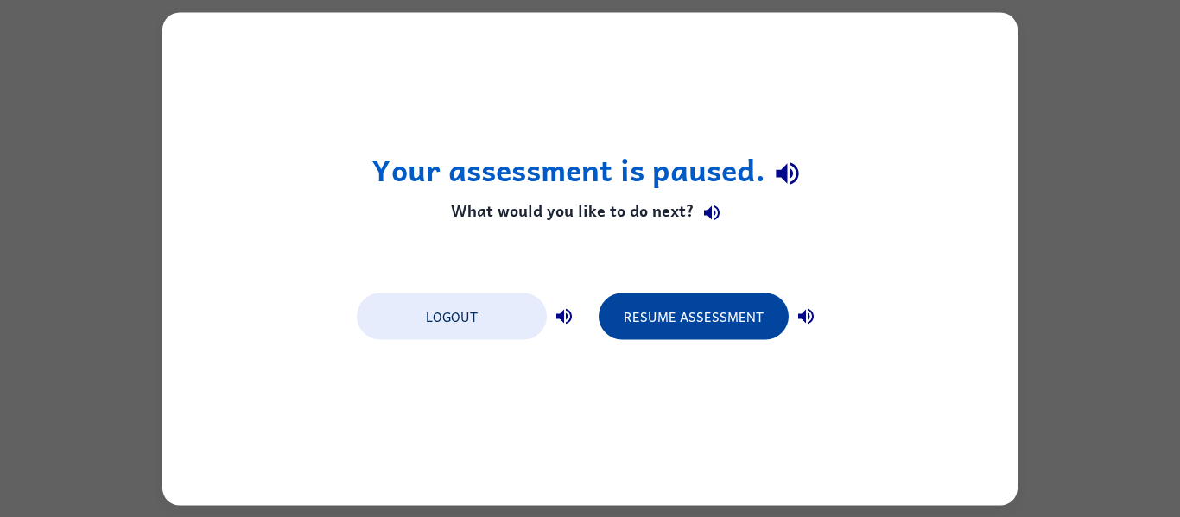
click at [729, 319] on button "Resume Assessment" at bounding box center [694, 316] width 190 height 47
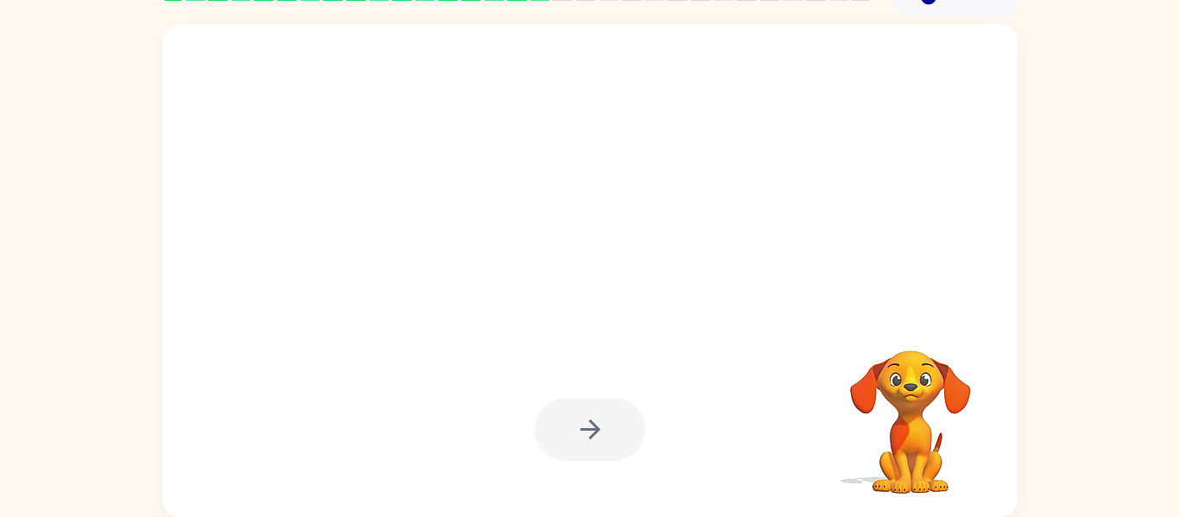
scroll to position [89, 0]
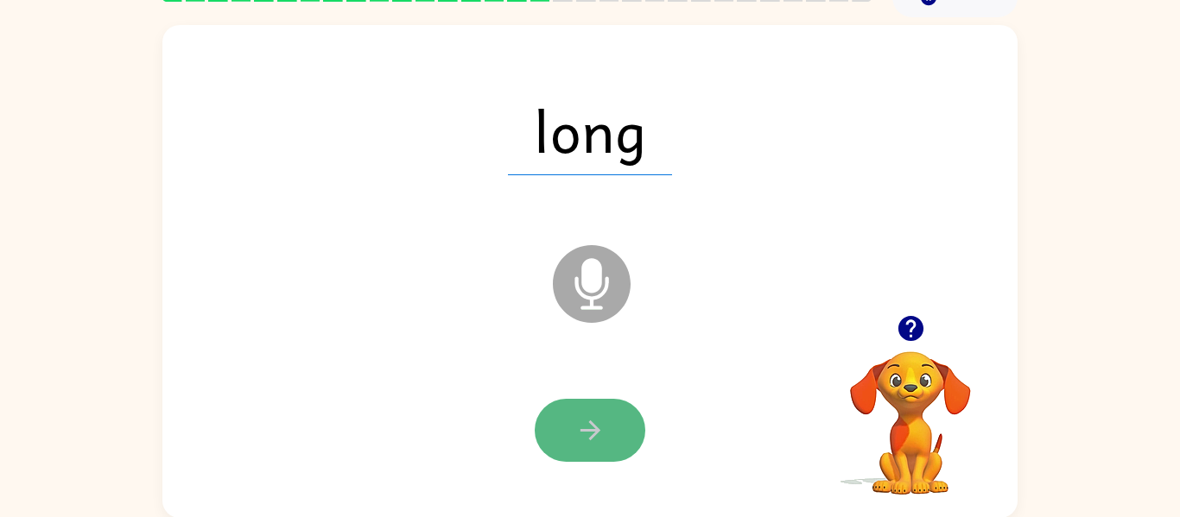
click at [568, 441] on button "button" at bounding box center [590, 430] width 111 height 63
click at [570, 433] on button "button" at bounding box center [590, 430] width 111 height 63
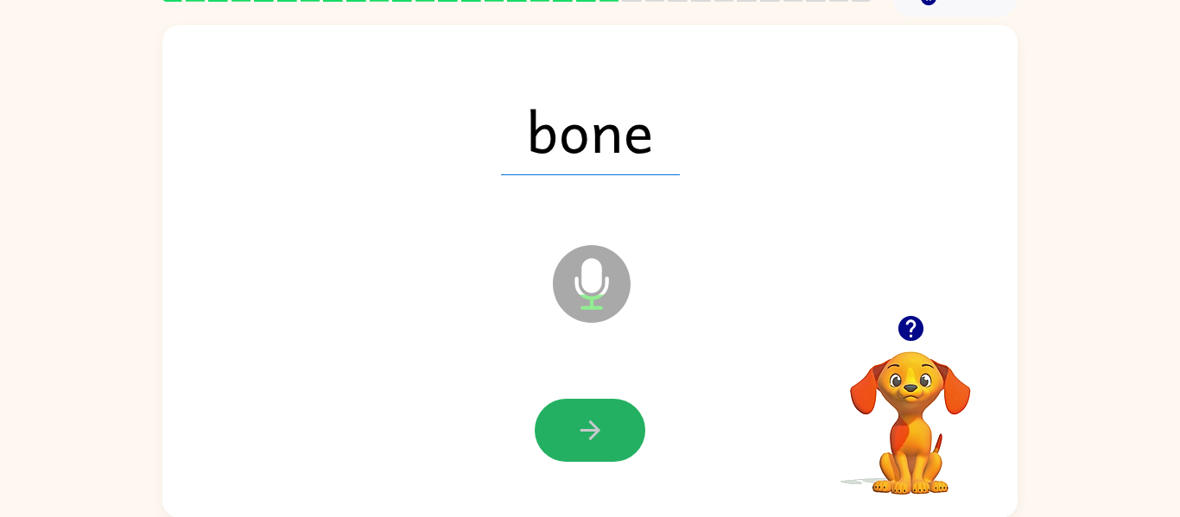
click at [570, 433] on button "button" at bounding box center [590, 430] width 111 height 63
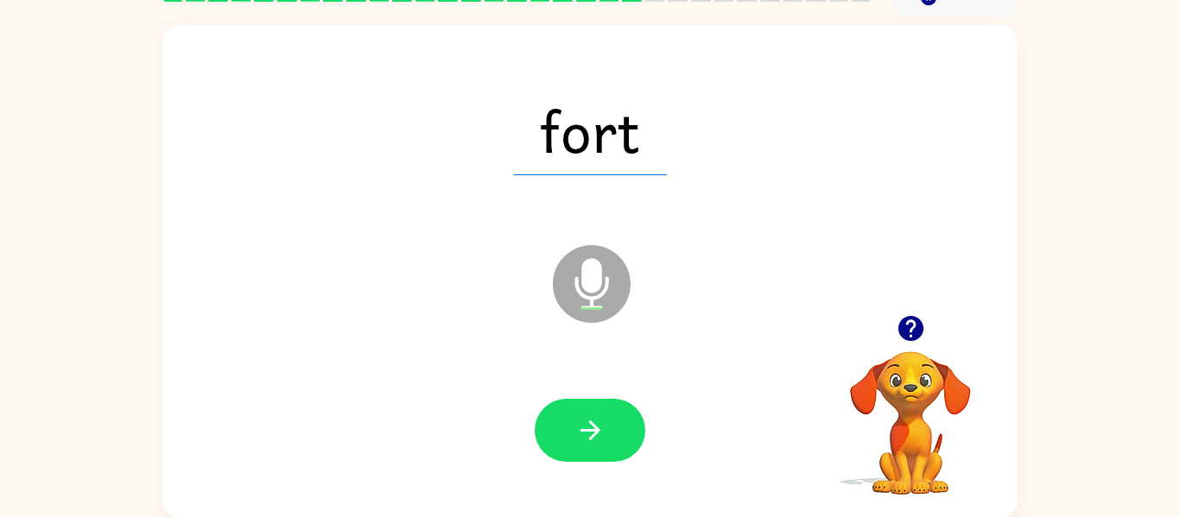
click at [570, 433] on button "button" at bounding box center [590, 430] width 111 height 63
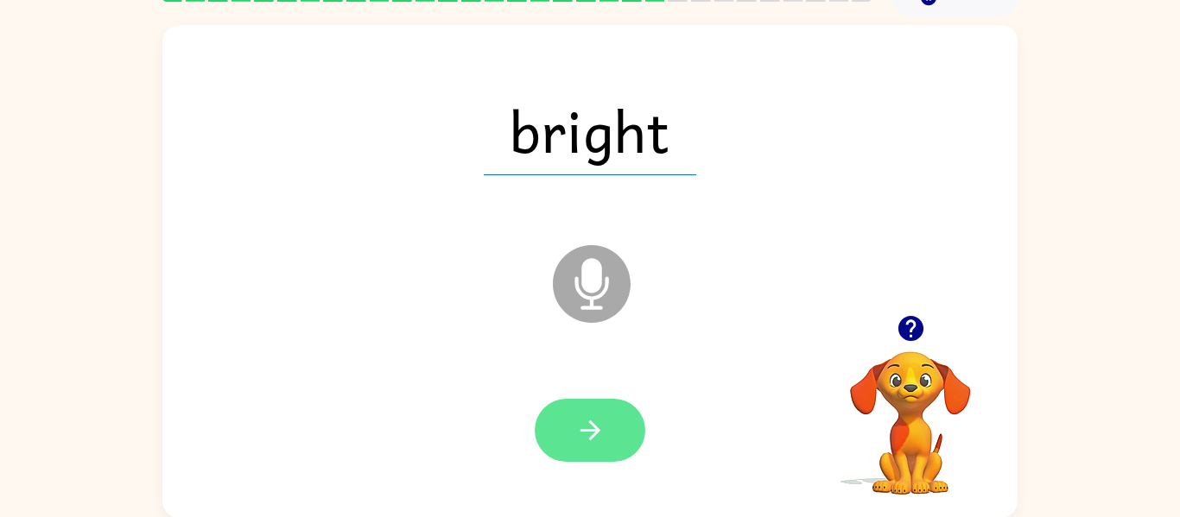
click at [562, 421] on button "button" at bounding box center [590, 430] width 111 height 63
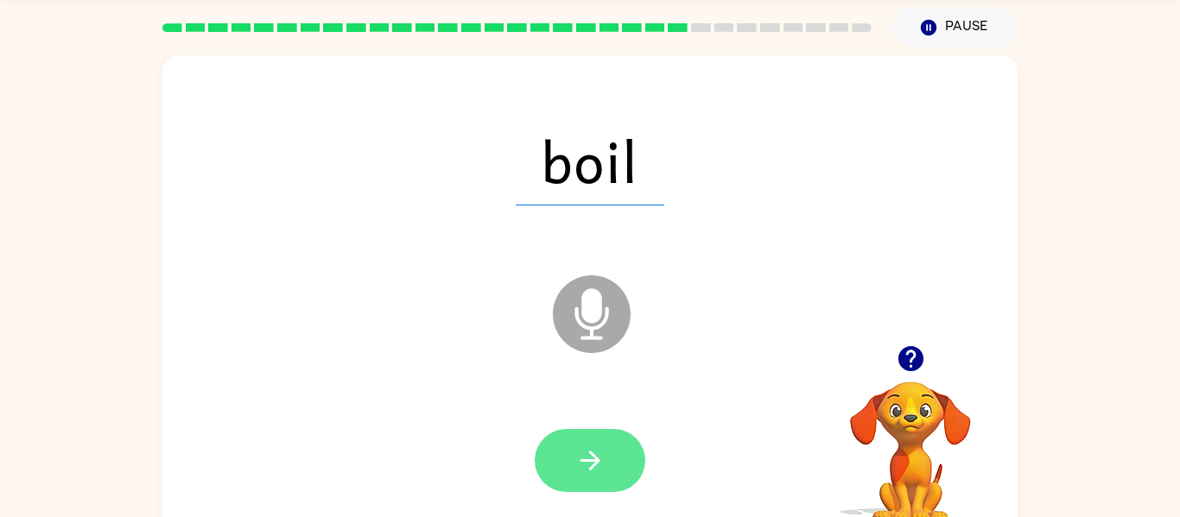
scroll to position [35, 0]
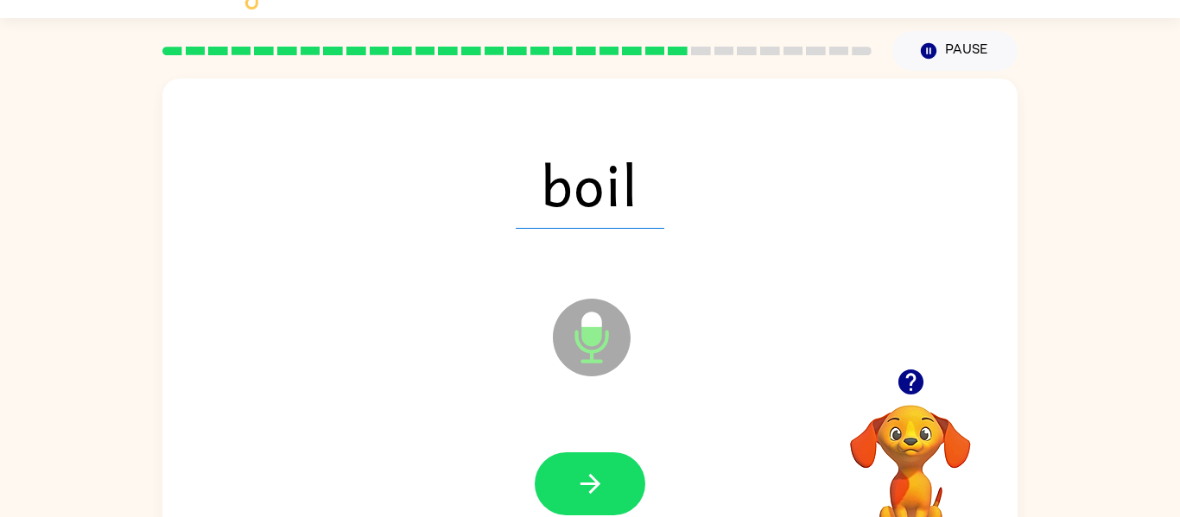
click at [653, 379] on icon "Microphone The Microphone is here when it is your turn to talk" at bounding box center [678, 360] width 259 height 130
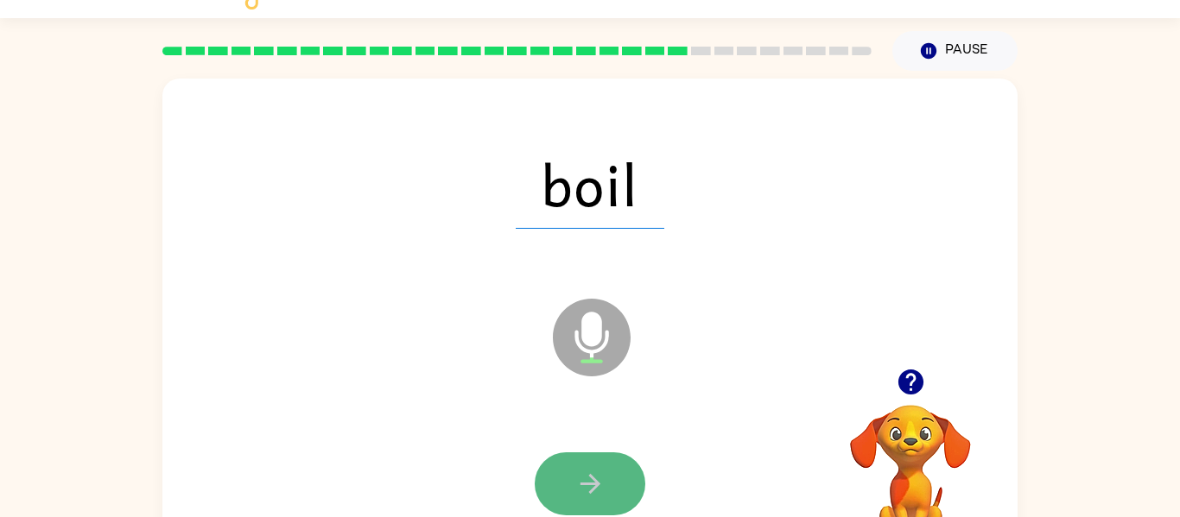
click at [587, 453] on button "button" at bounding box center [590, 484] width 111 height 63
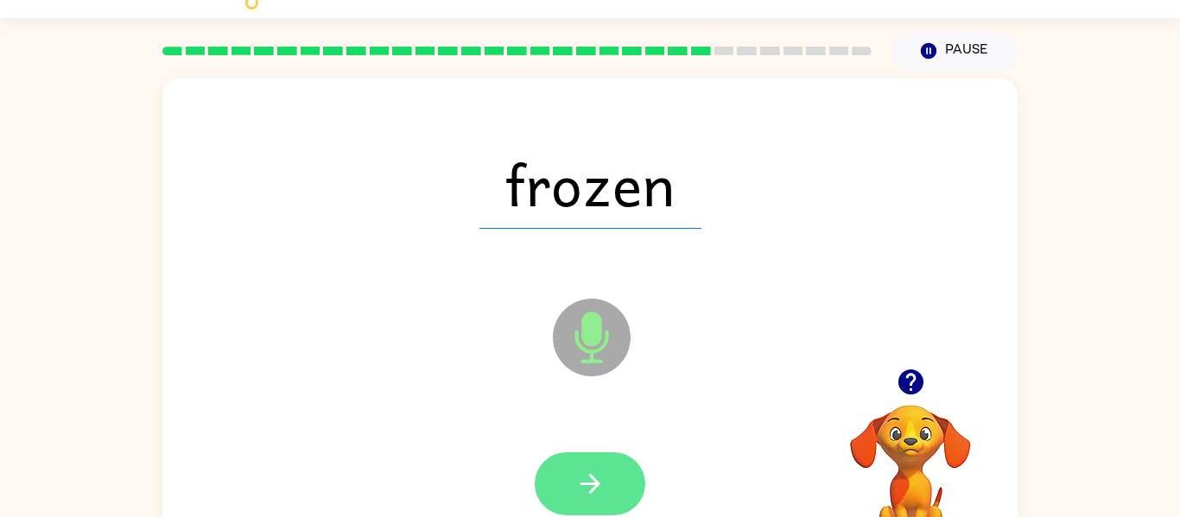
click at [588, 454] on button "button" at bounding box center [590, 484] width 111 height 63
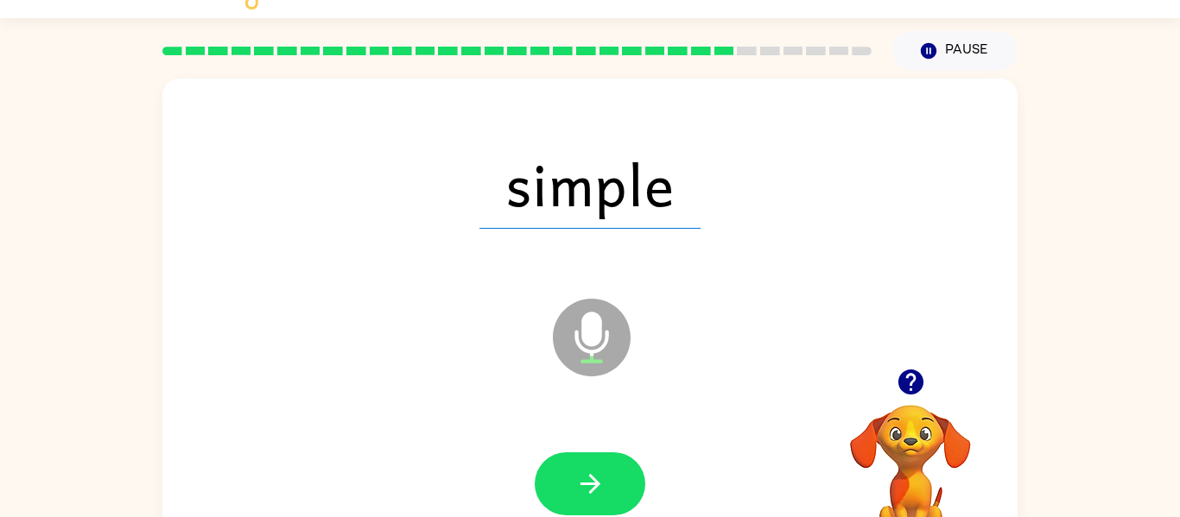
click at [549, 274] on div "Microphone The Microphone is here when it is your turn to talk" at bounding box center [549, 294] width 738 height 62
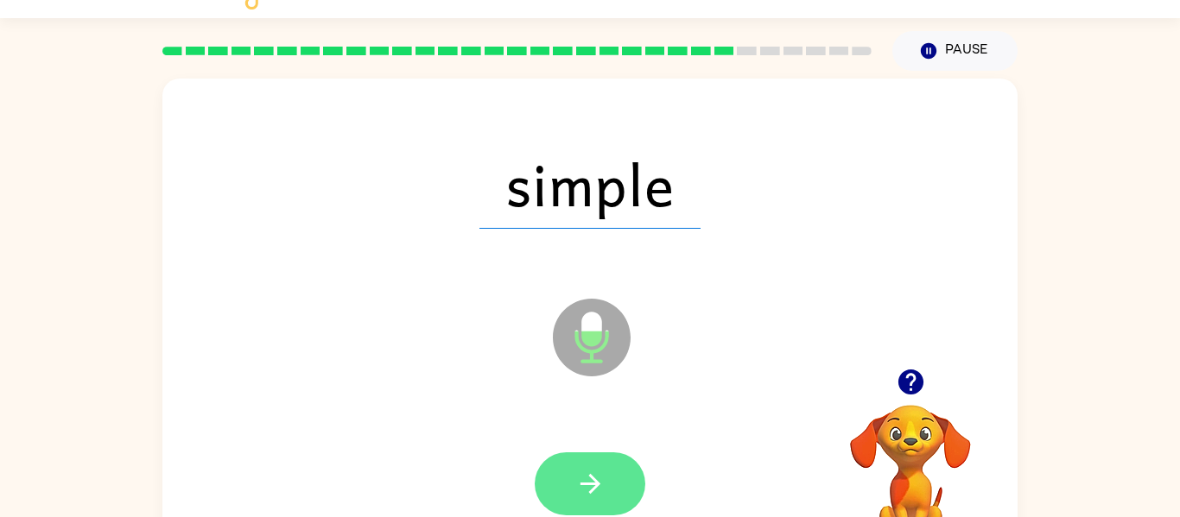
click at [594, 488] on icon "button" at bounding box center [590, 484] width 20 height 20
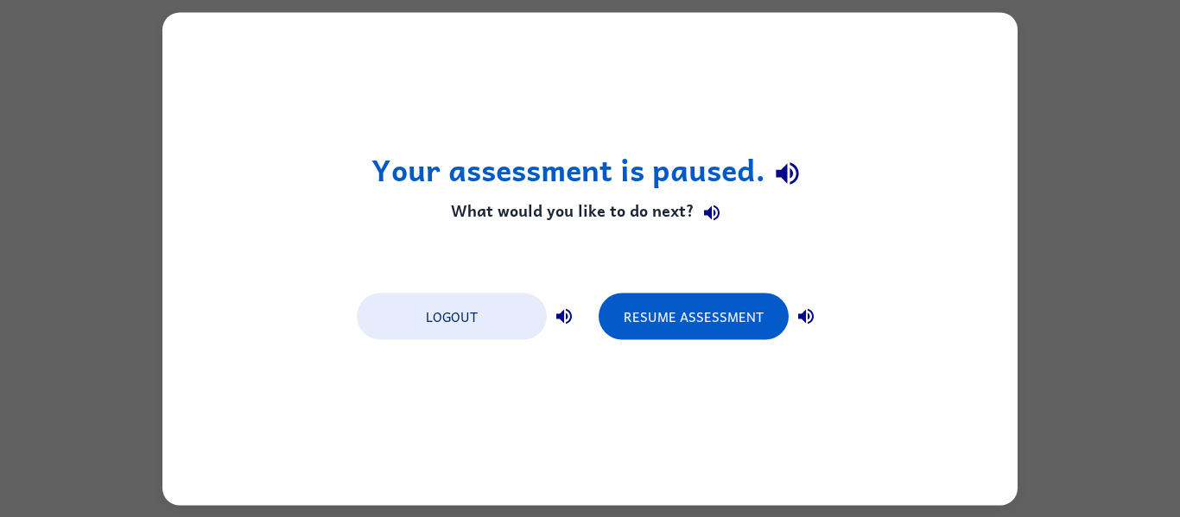
scroll to position [0, 0]
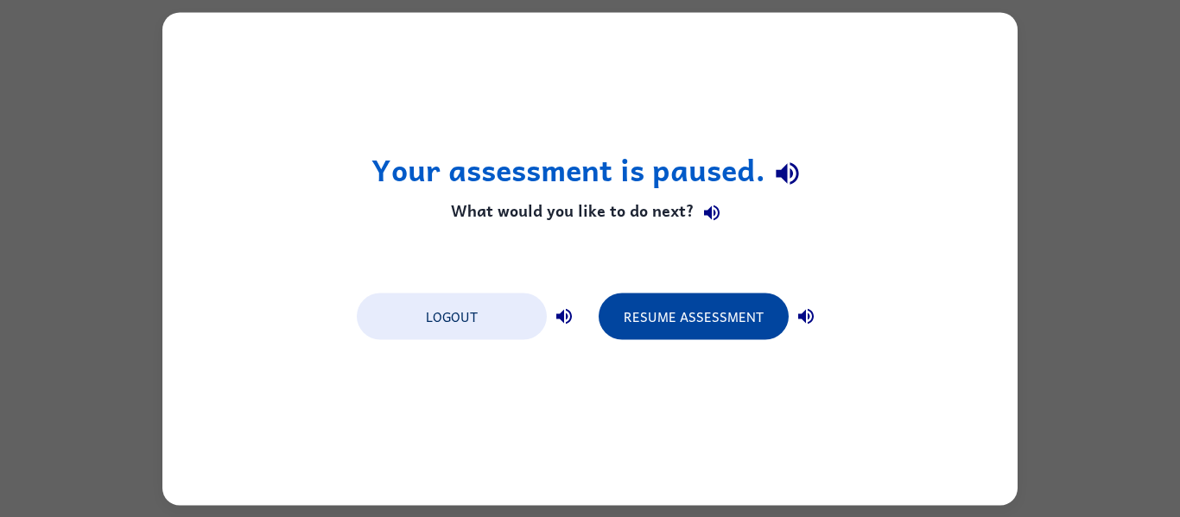
click at [712, 332] on button "Resume Assessment" at bounding box center [694, 316] width 190 height 47
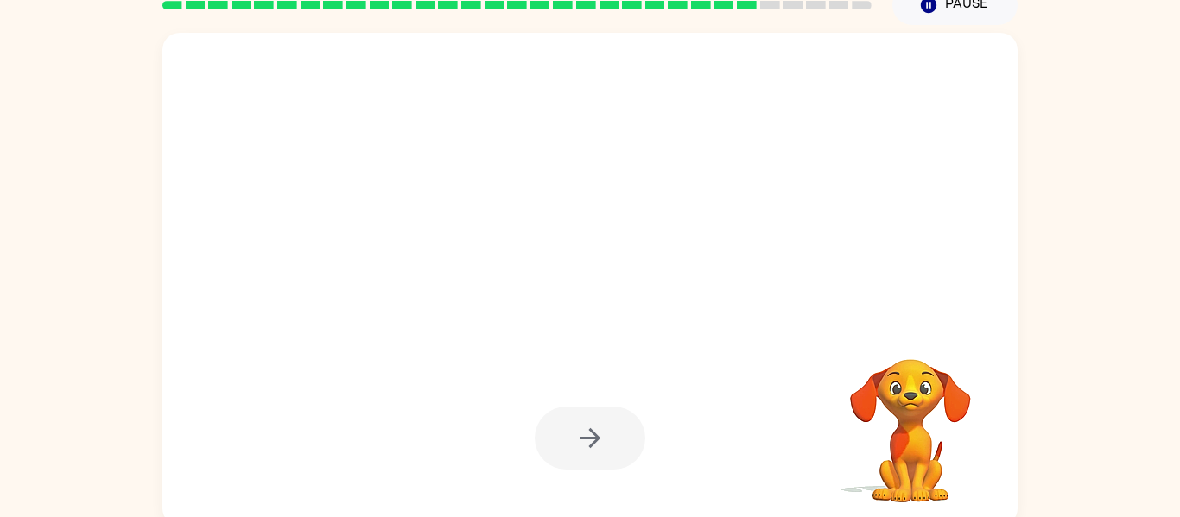
scroll to position [90, 0]
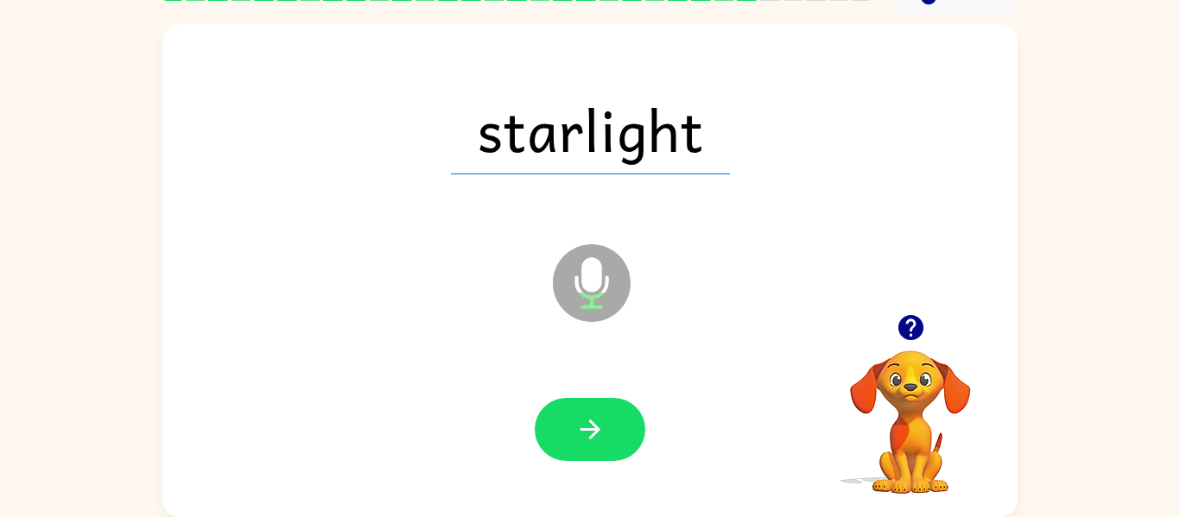
click at [611, 407] on button "button" at bounding box center [590, 429] width 111 height 63
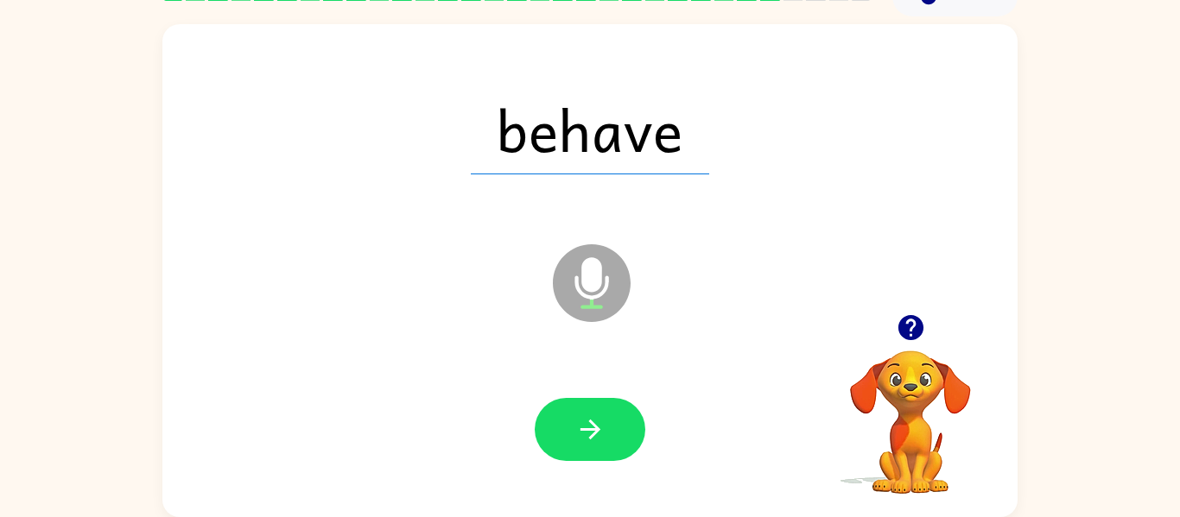
click at [922, 432] on video "Your browser must support playing .mp4 files to use Literably. Please try using…" at bounding box center [910, 410] width 173 height 173
click at [581, 455] on button "button" at bounding box center [590, 429] width 111 height 63
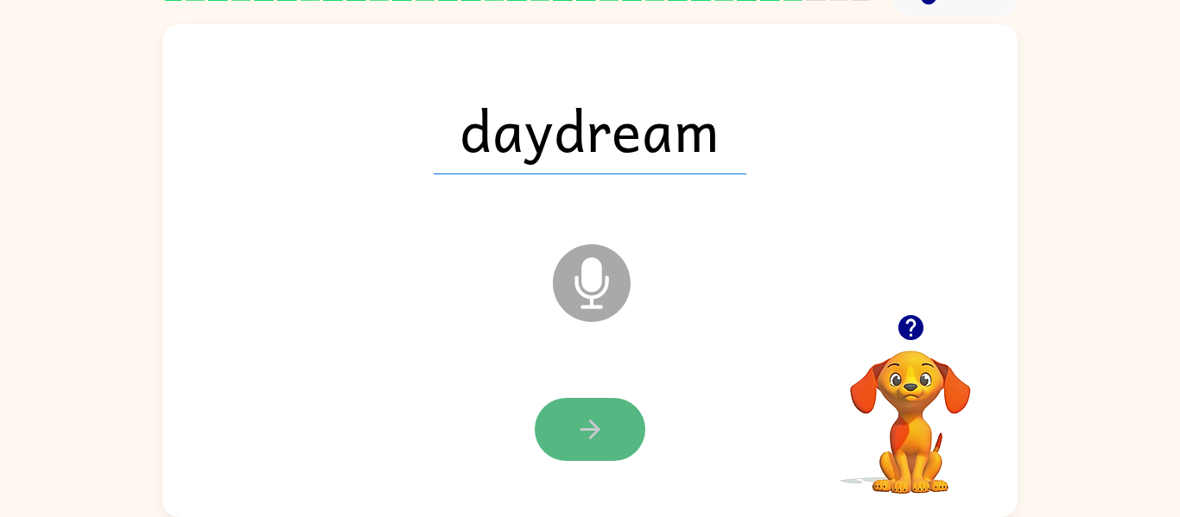
click at [616, 428] on button "button" at bounding box center [590, 429] width 111 height 63
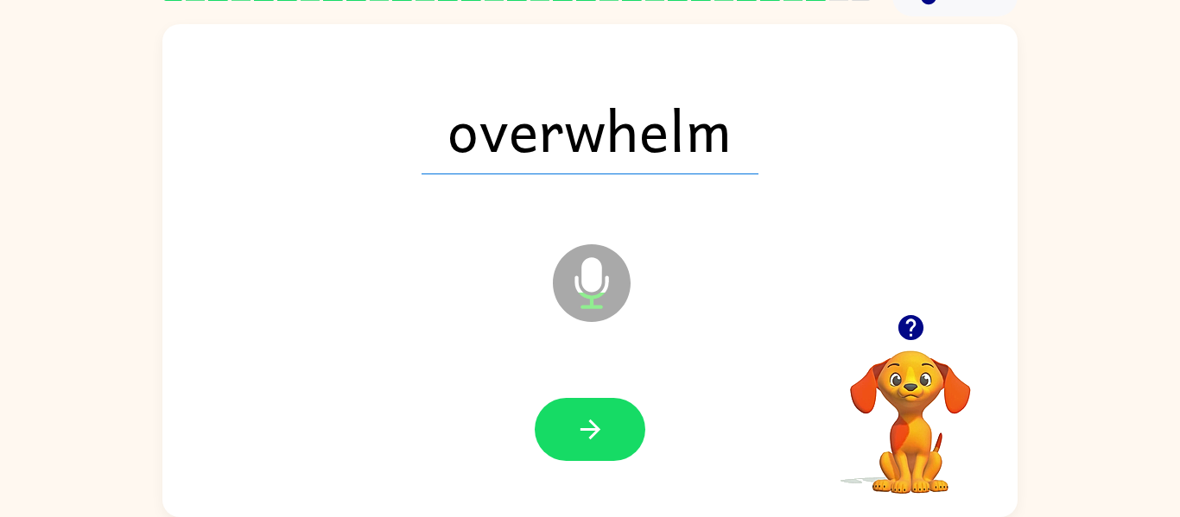
click at [616, 428] on button "button" at bounding box center [590, 429] width 111 height 63
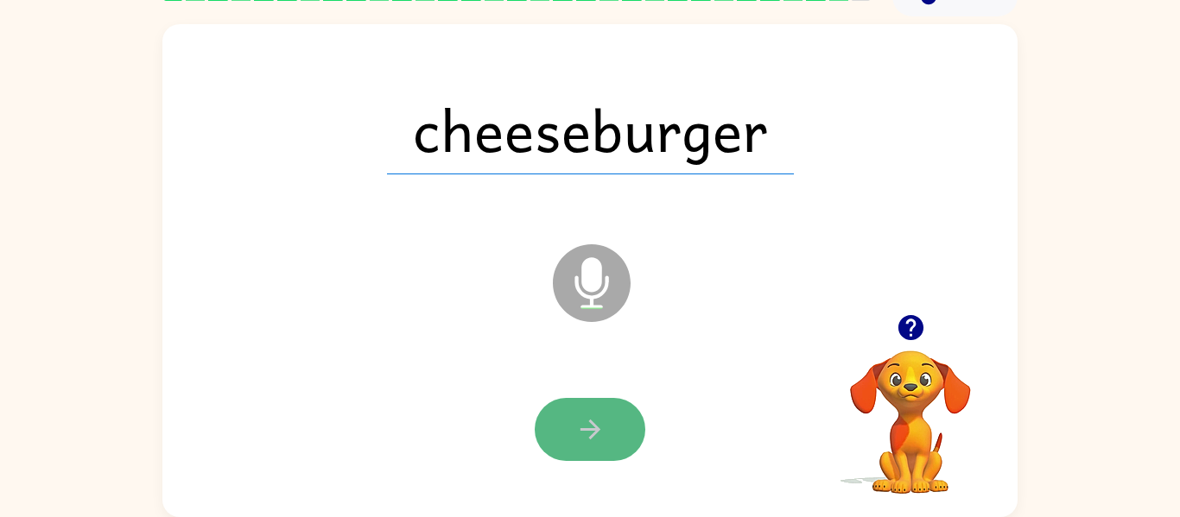
click at [619, 417] on button "button" at bounding box center [590, 429] width 111 height 63
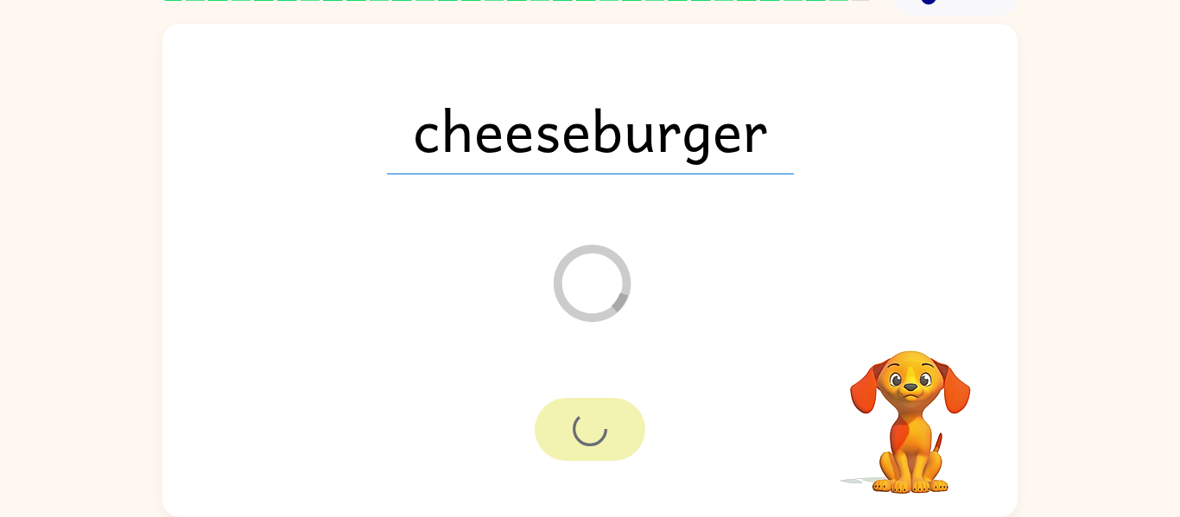
scroll to position [59, 0]
